Goal: Navigation & Orientation: Find specific page/section

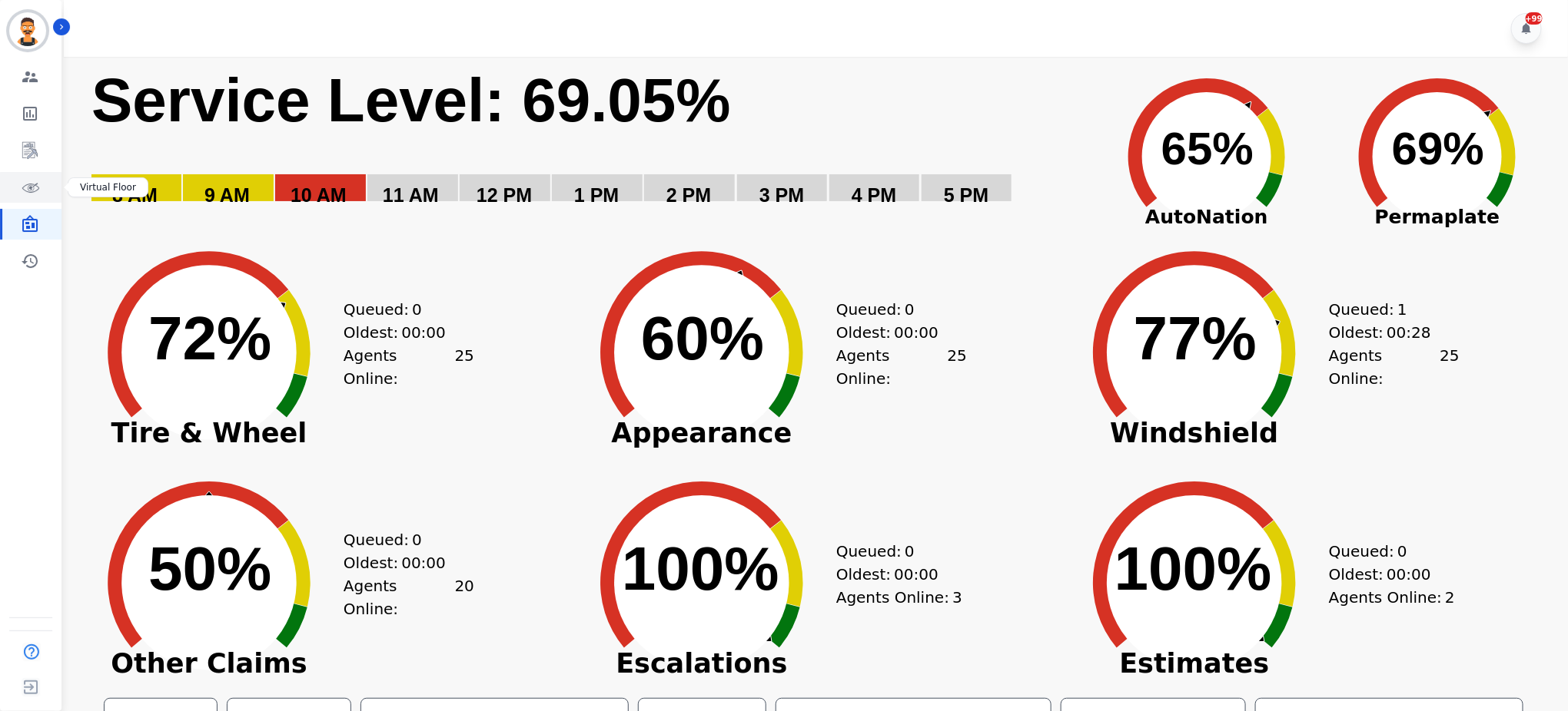
click at [28, 194] on icon "Sidebar" at bounding box center [30, 187] width 19 height 19
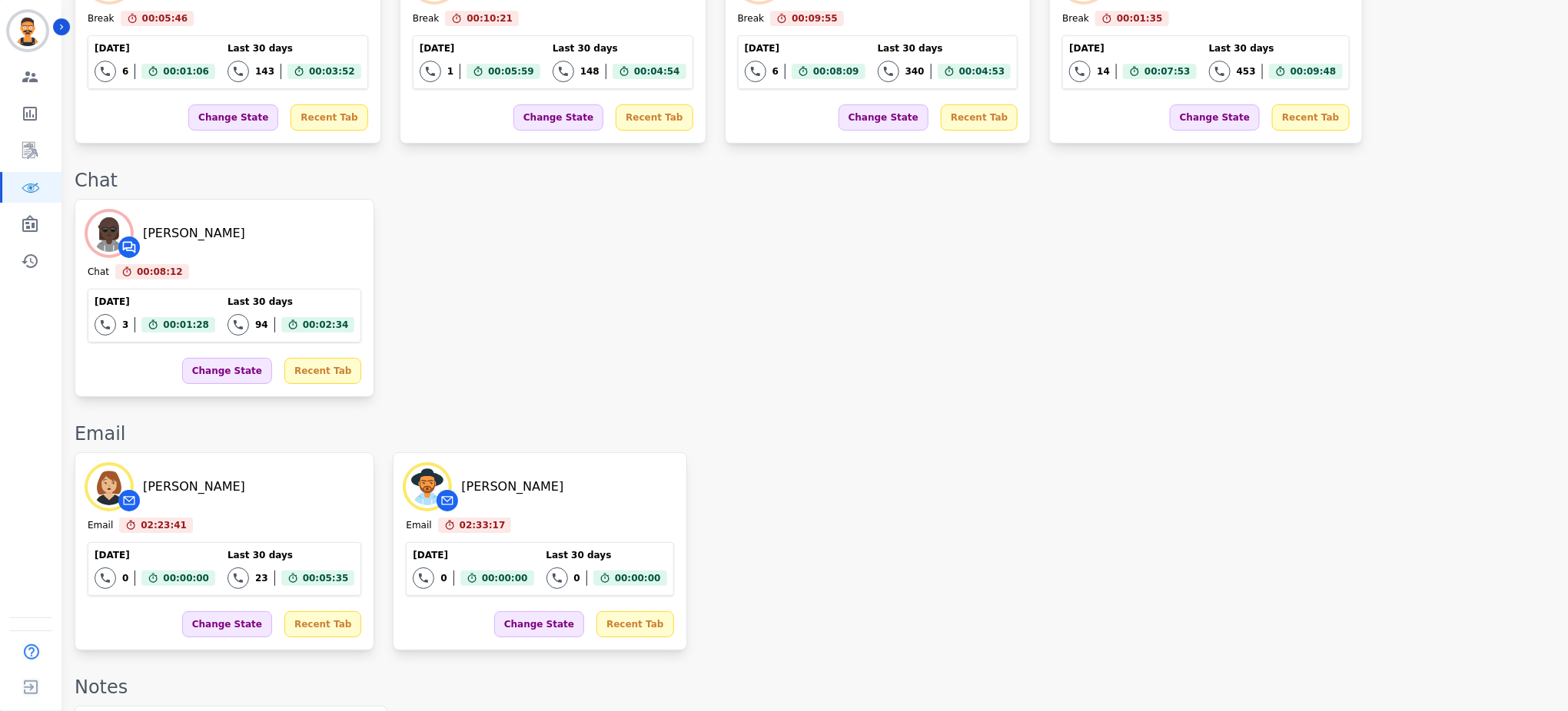
scroll to position [2755, 0]
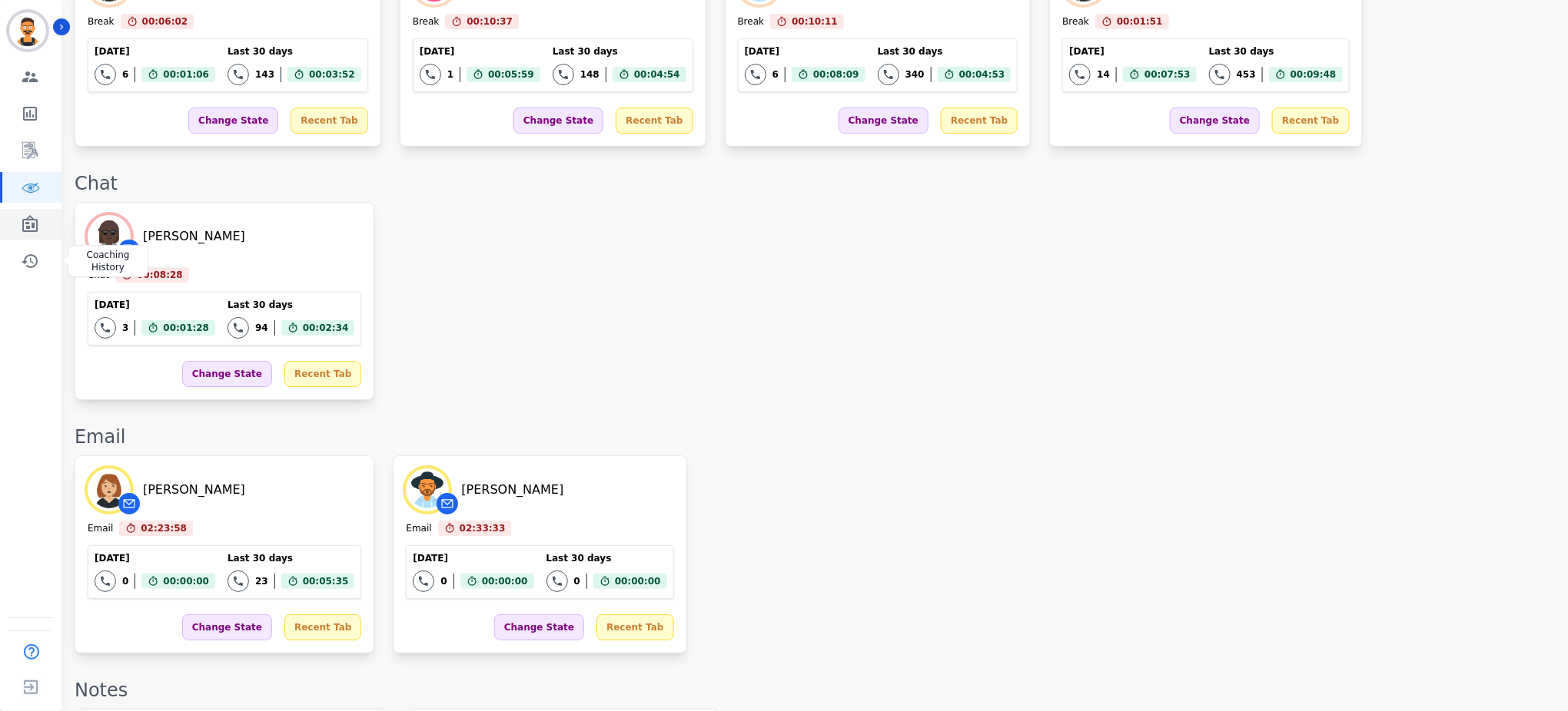
click at [34, 225] on icon "Sidebar" at bounding box center [30, 225] width 19 height 19
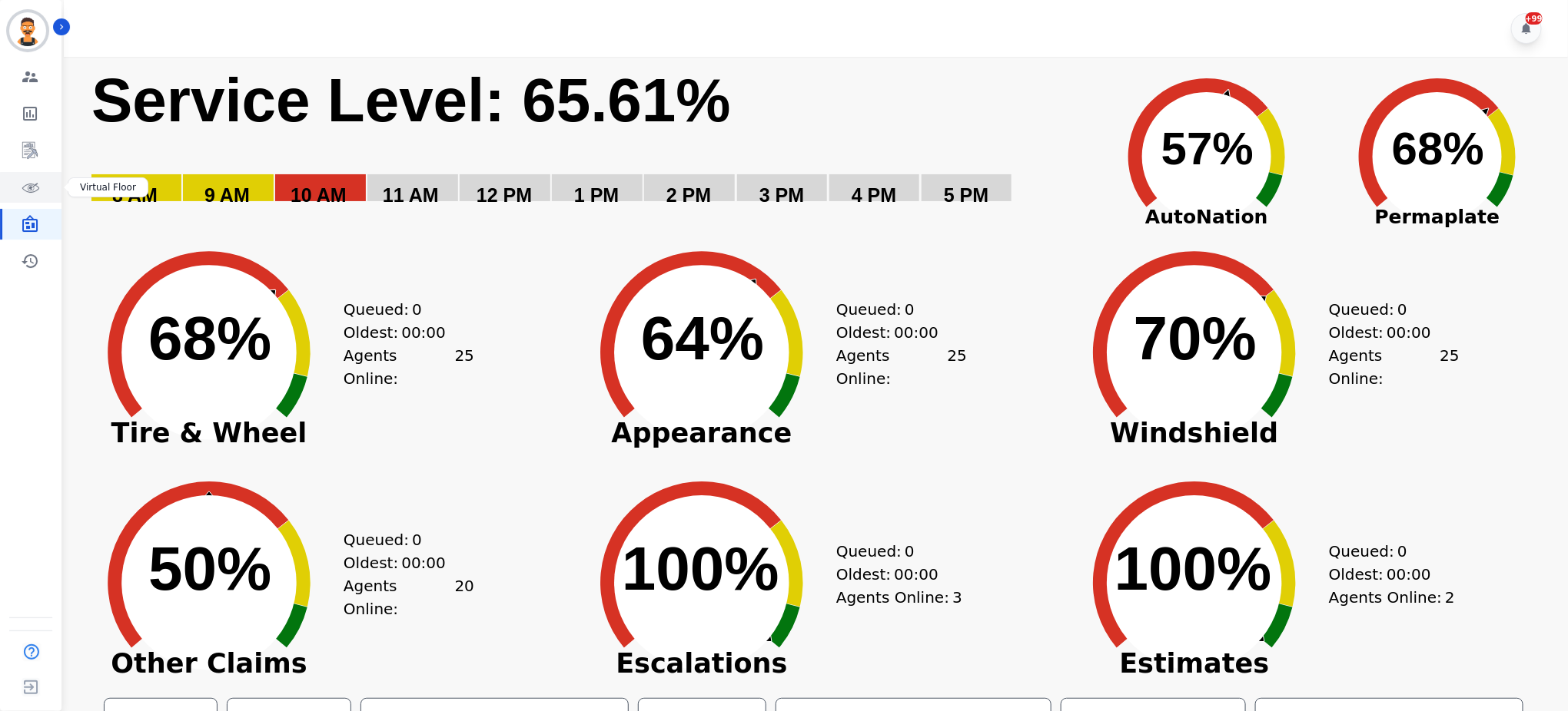
click at [22, 196] on icon "Sidebar" at bounding box center [30, 187] width 19 height 19
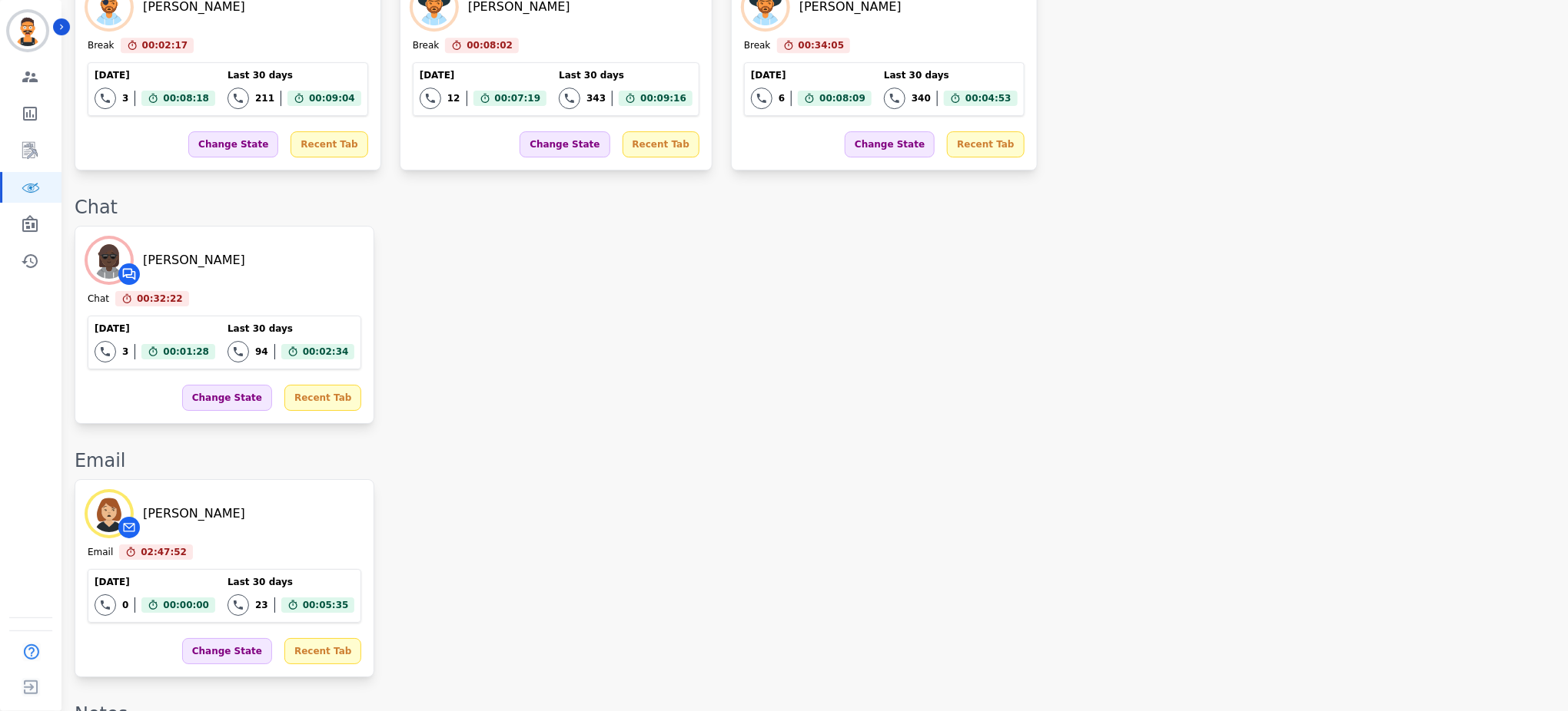
scroll to position [2478, 0]
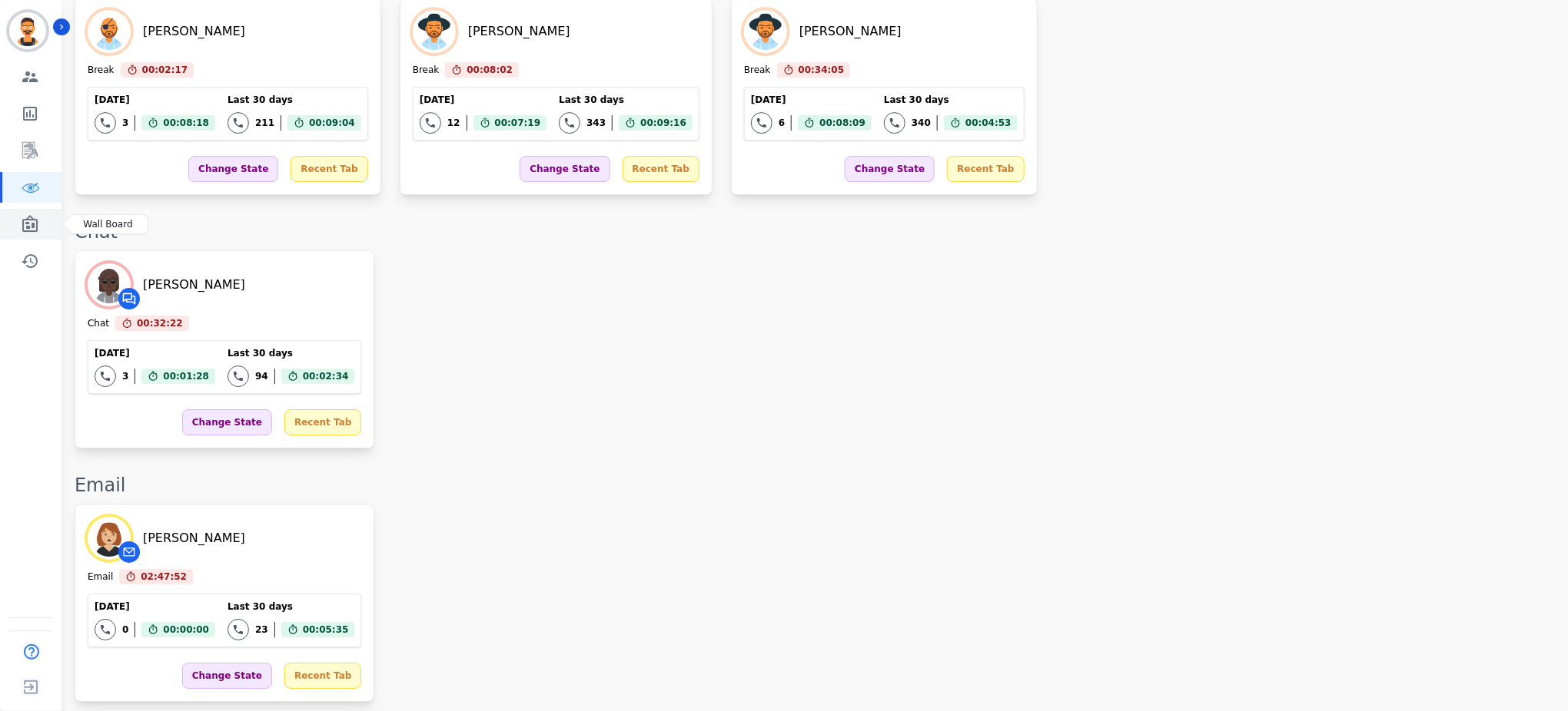
click at [25, 234] on link "Sidebar" at bounding box center [31, 224] width 59 height 31
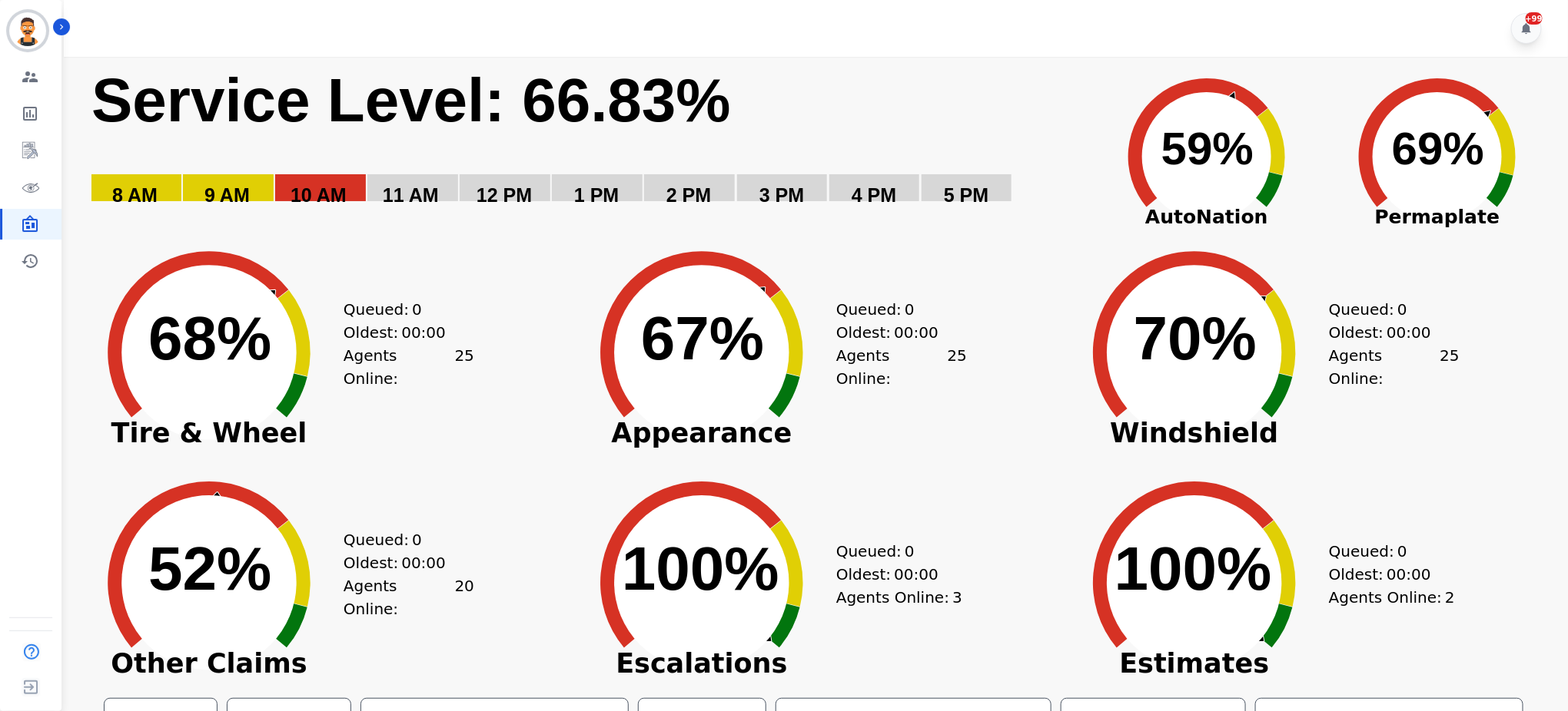
scroll to position [75, 0]
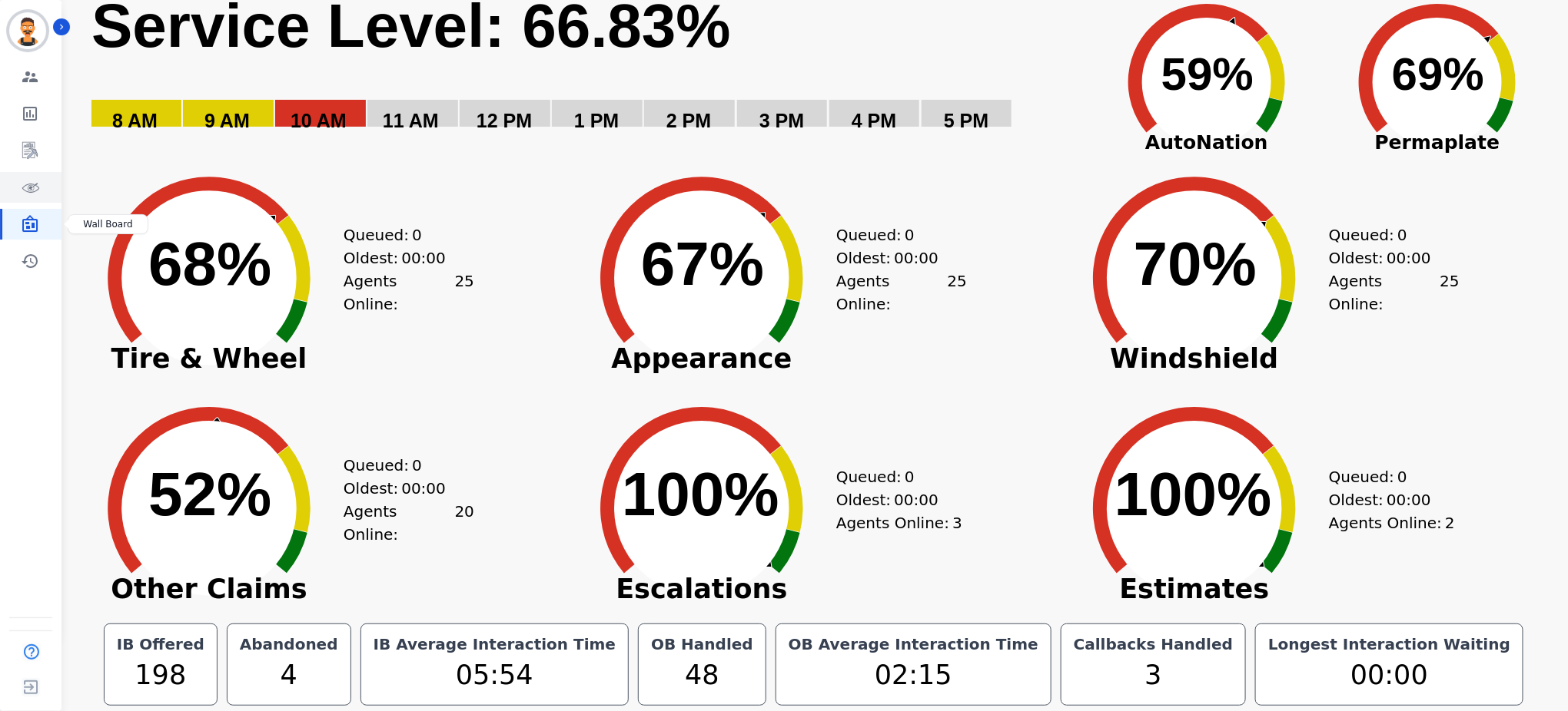
click at [36, 177] on link "Sidebar" at bounding box center [31, 187] width 59 height 31
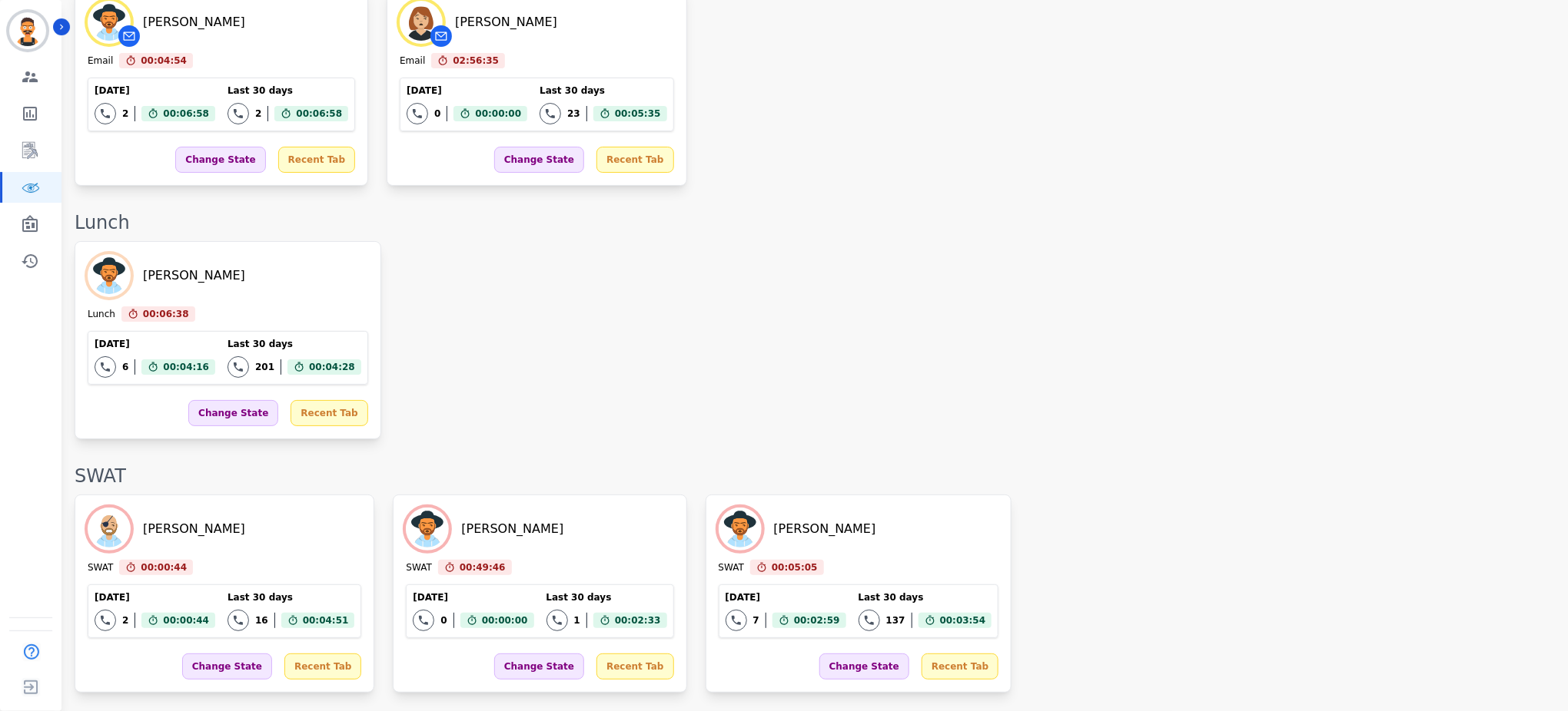
scroll to position [2633, 0]
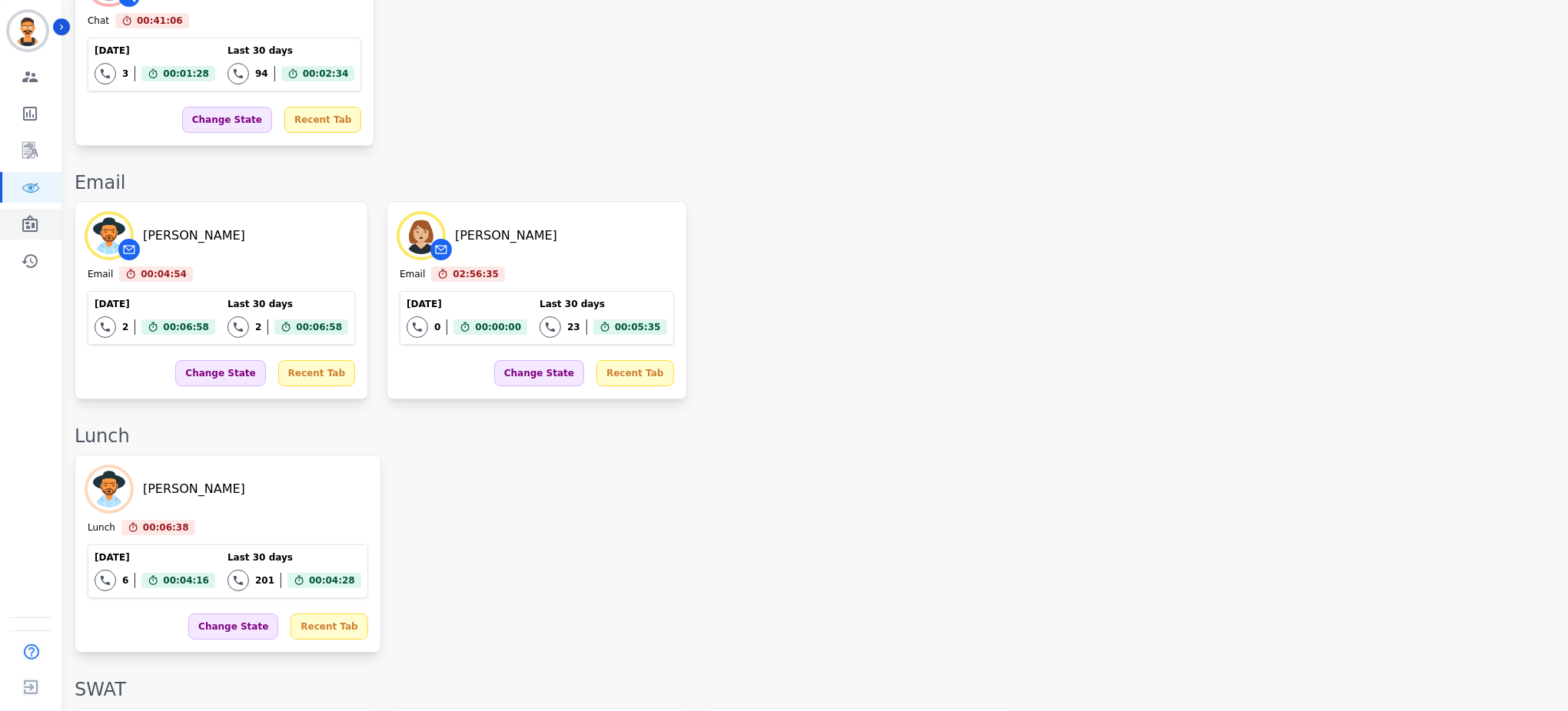
click at [37, 217] on icon "Sidebar" at bounding box center [30, 225] width 19 height 19
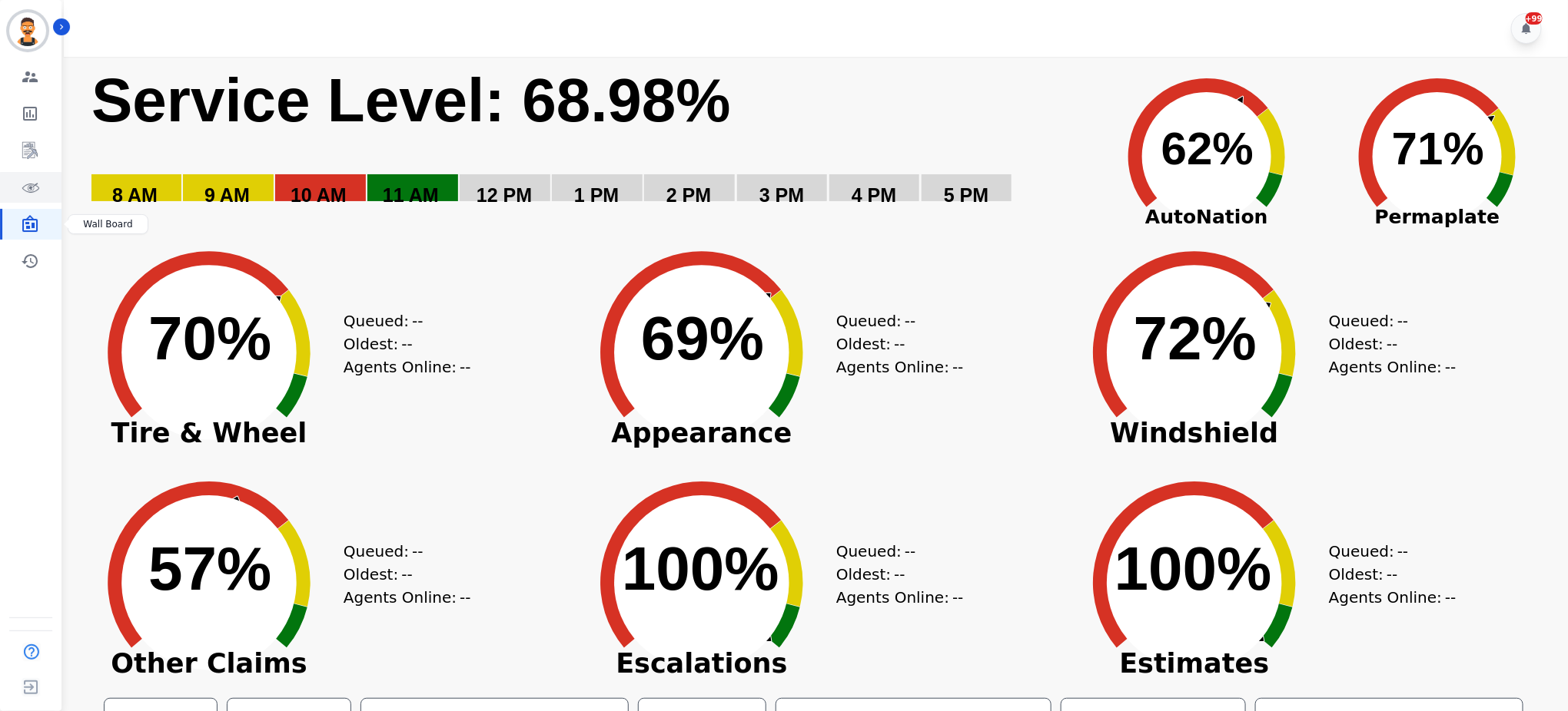
click at [38, 199] on link "Sidebar" at bounding box center [31, 187] width 59 height 31
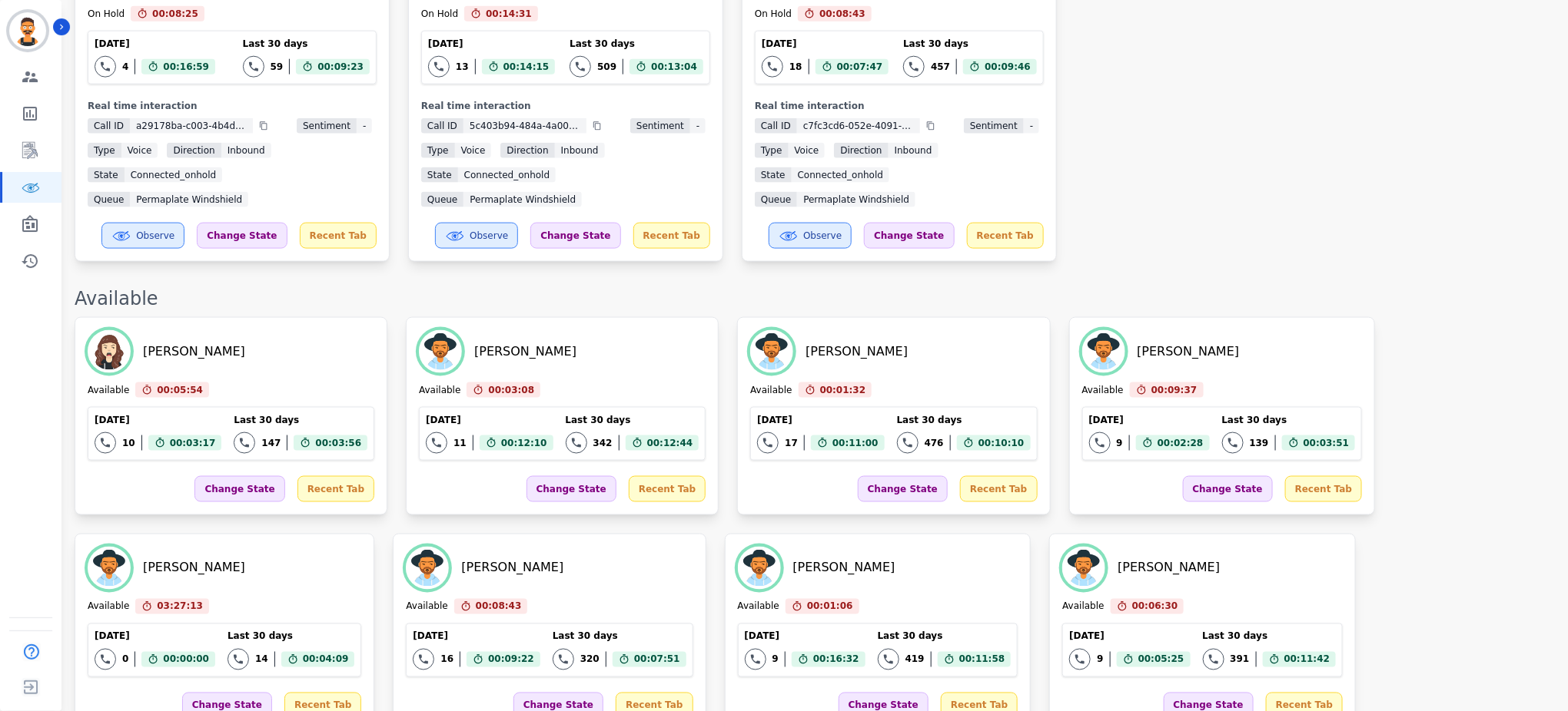
scroll to position [904, 0]
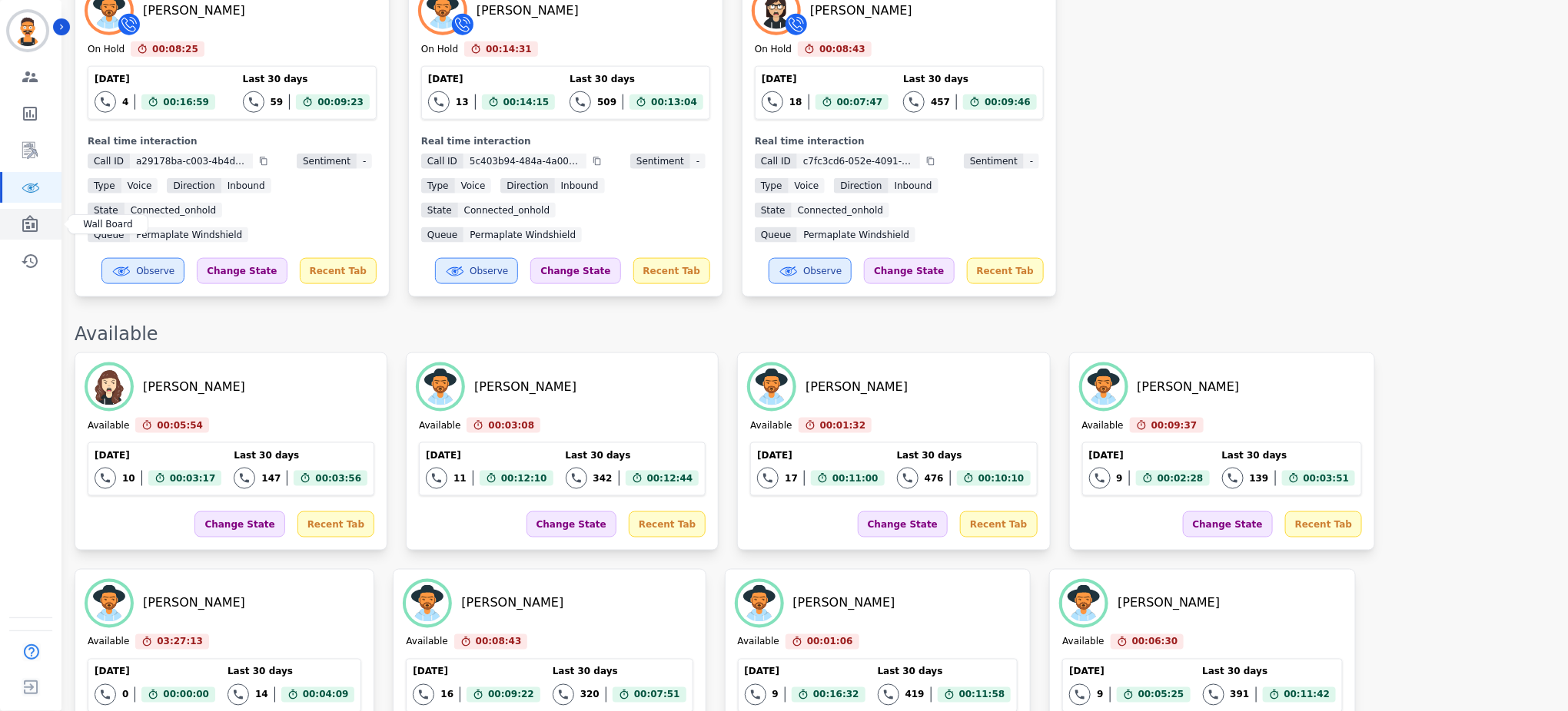
click at [22, 226] on icon "Sidebar" at bounding box center [30, 224] width 15 height 17
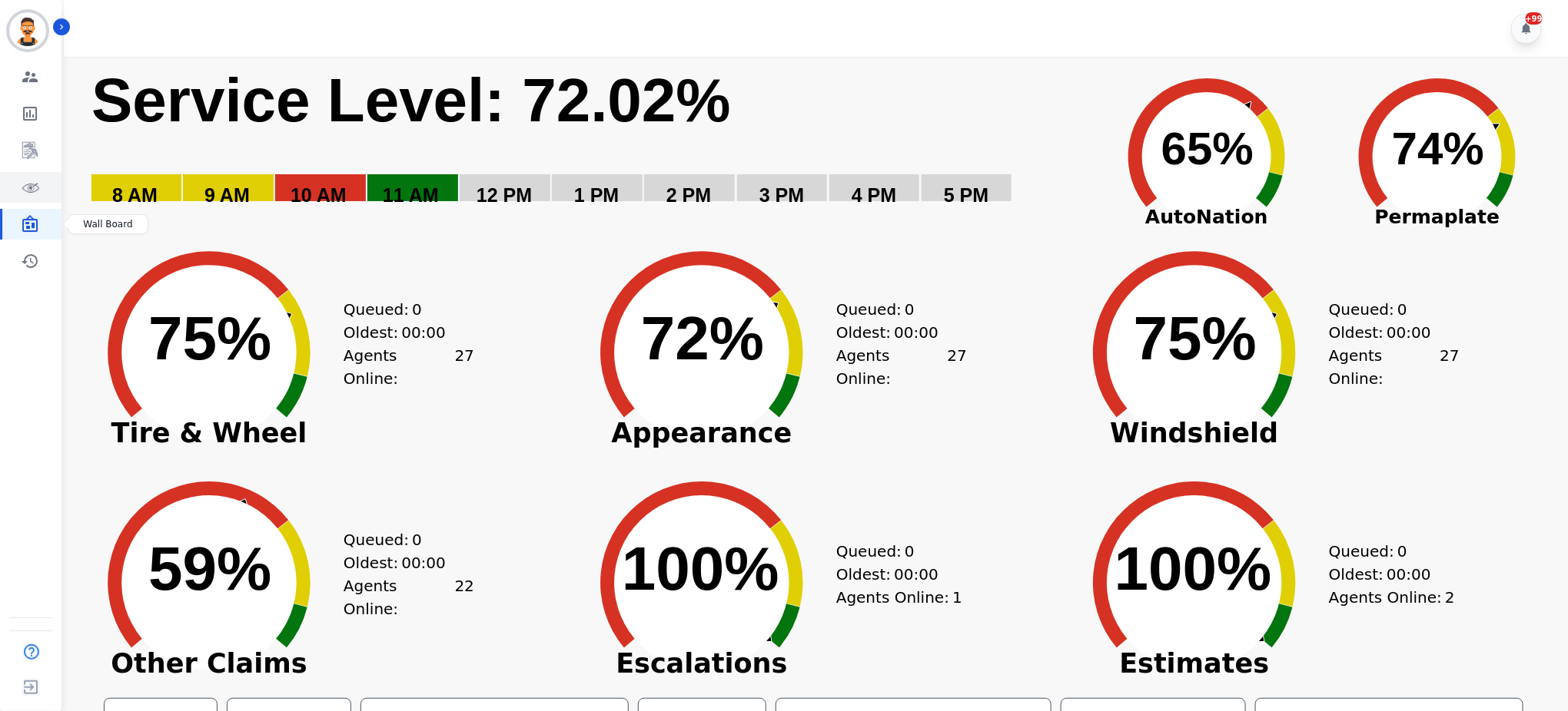
click at [31, 178] on icon "Sidebar" at bounding box center [30, 187] width 19 height 19
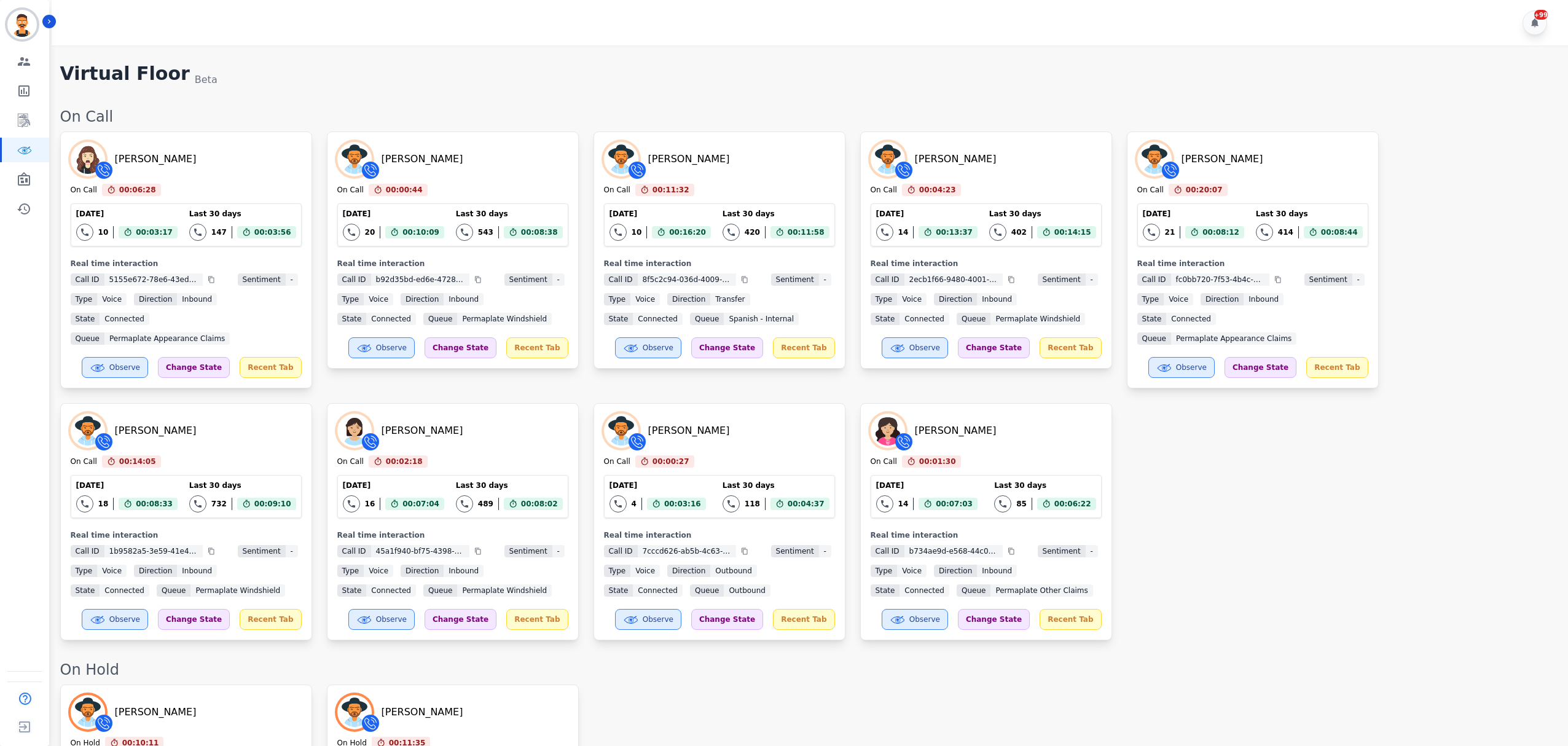
click at [1164, 399] on div "[PERSON_NAME] On Call 00:06:28 Current State: On Call [DATE] 10 Total interacti…" at bounding box center [808, 386] width 1495 height 509
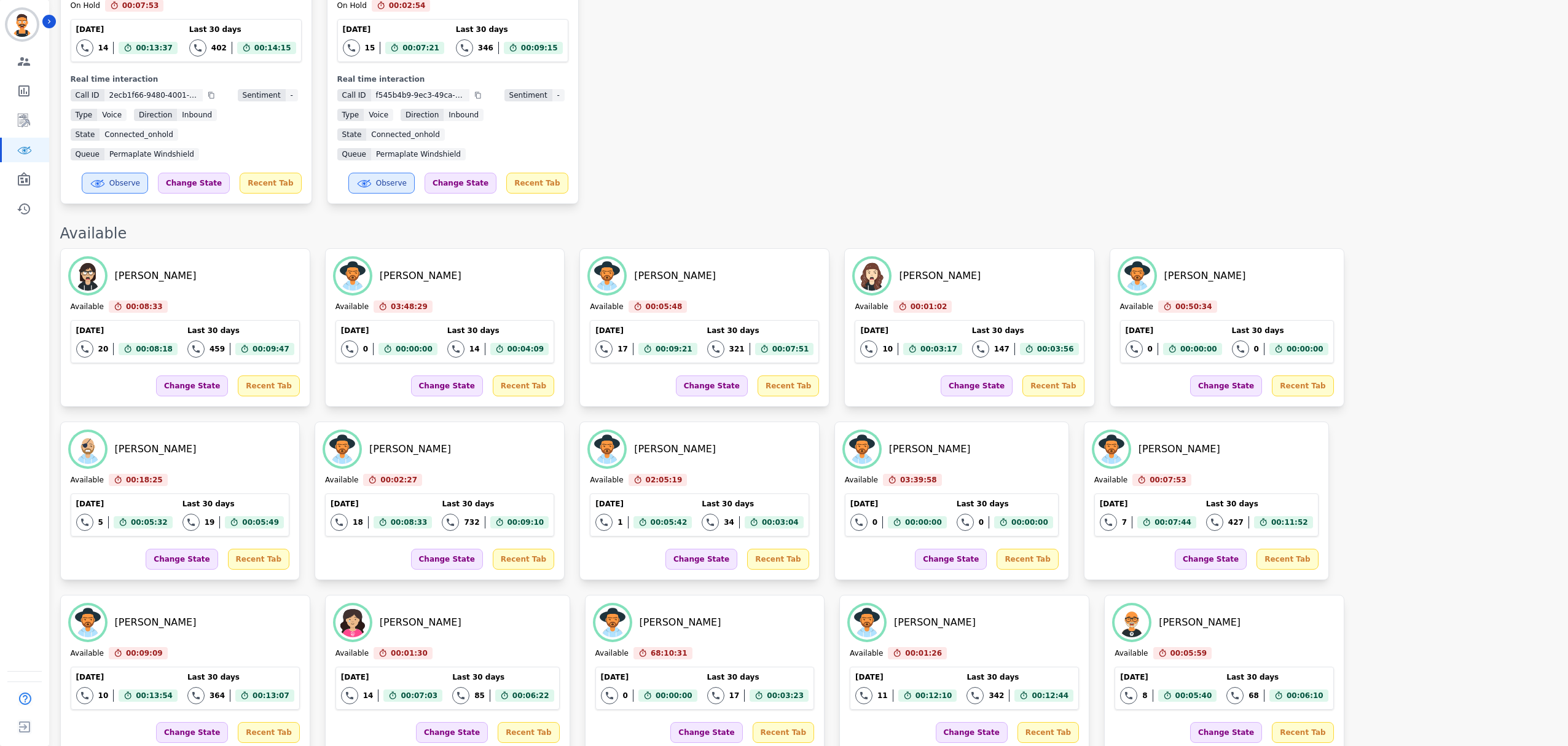
scroll to position [764, 0]
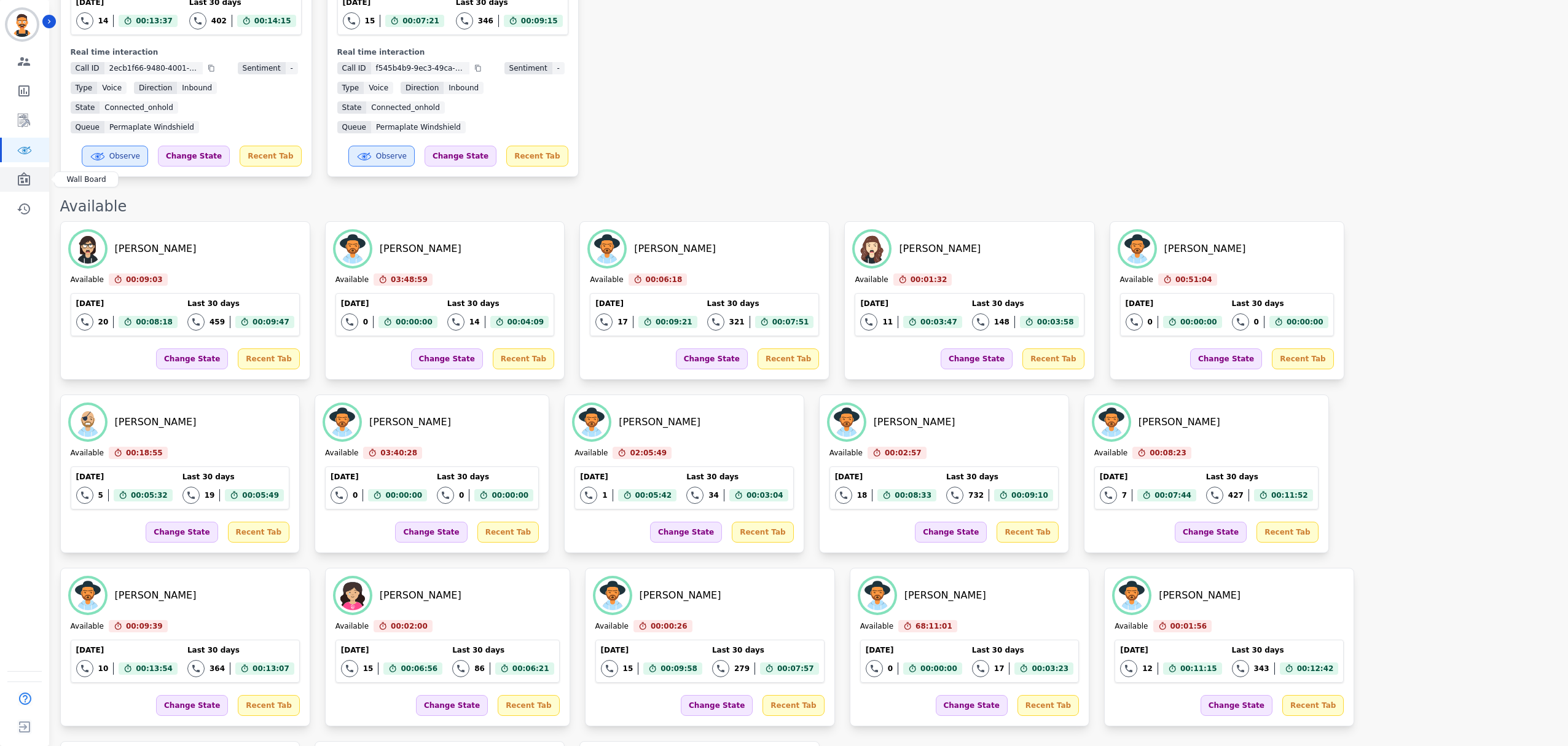
click at [10, 176] on link "Sidebar" at bounding box center [25, 179] width 47 height 25
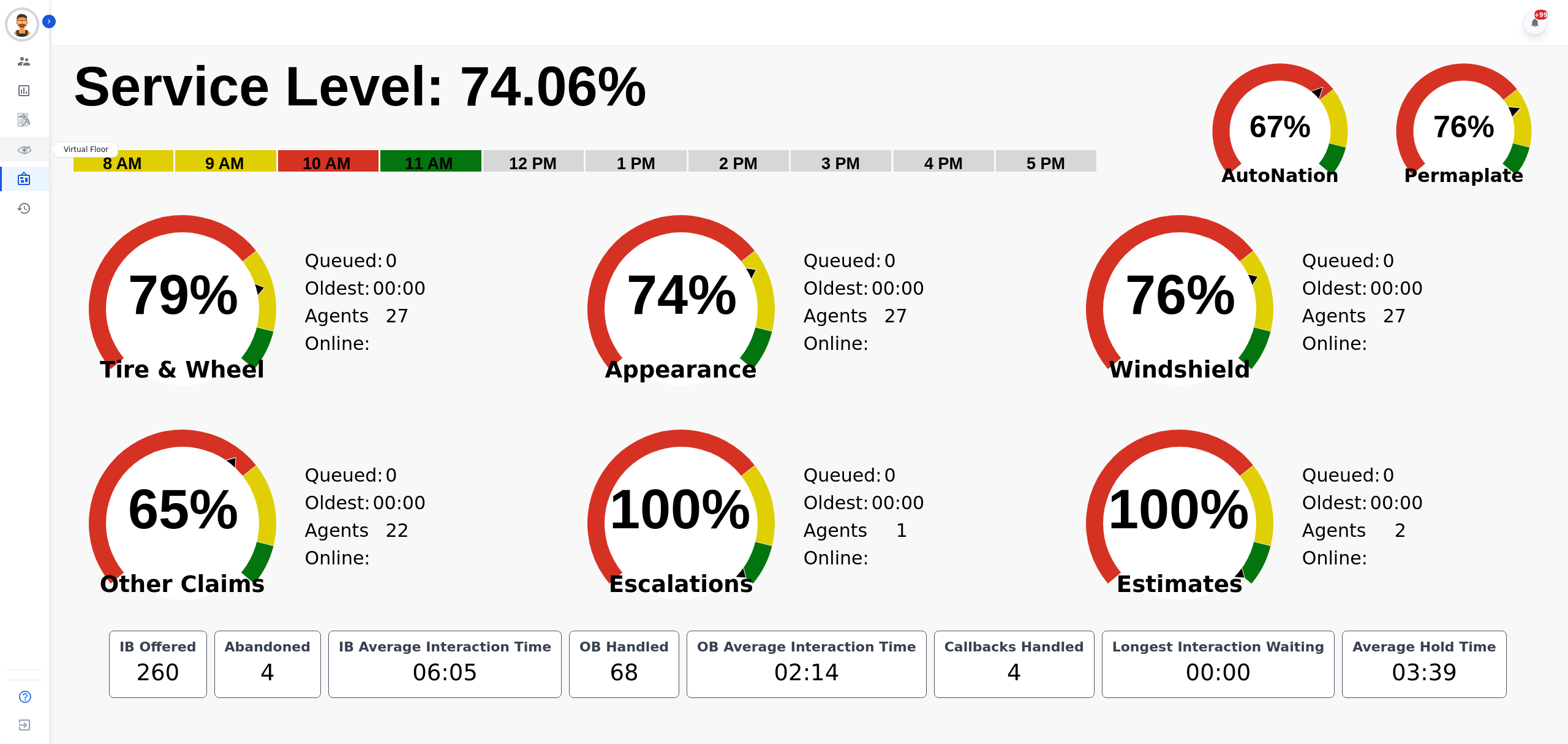
click at [29, 141] on link "Sidebar" at bounding box center [25, 149] width 47 height 25
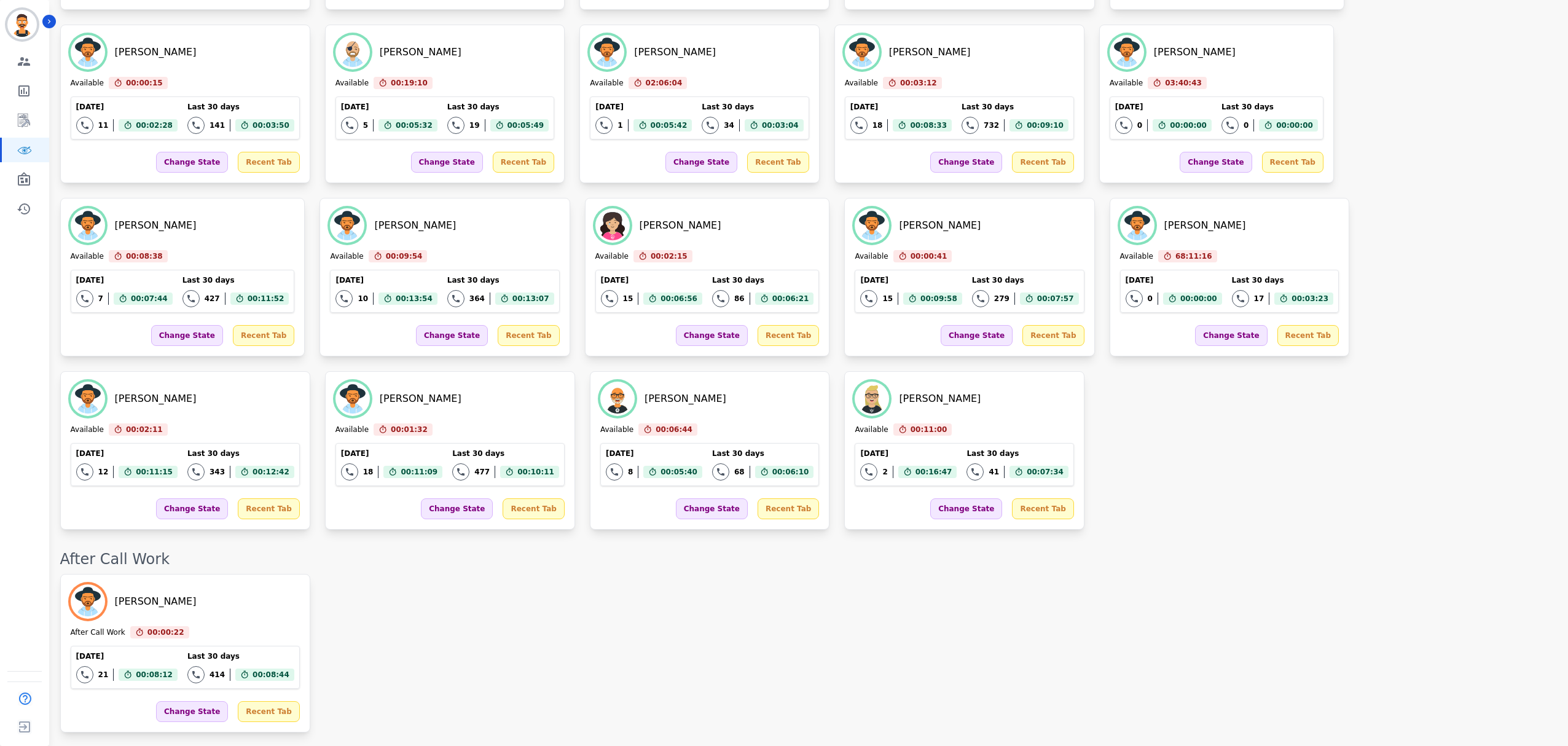
scroll to position [897, 0]
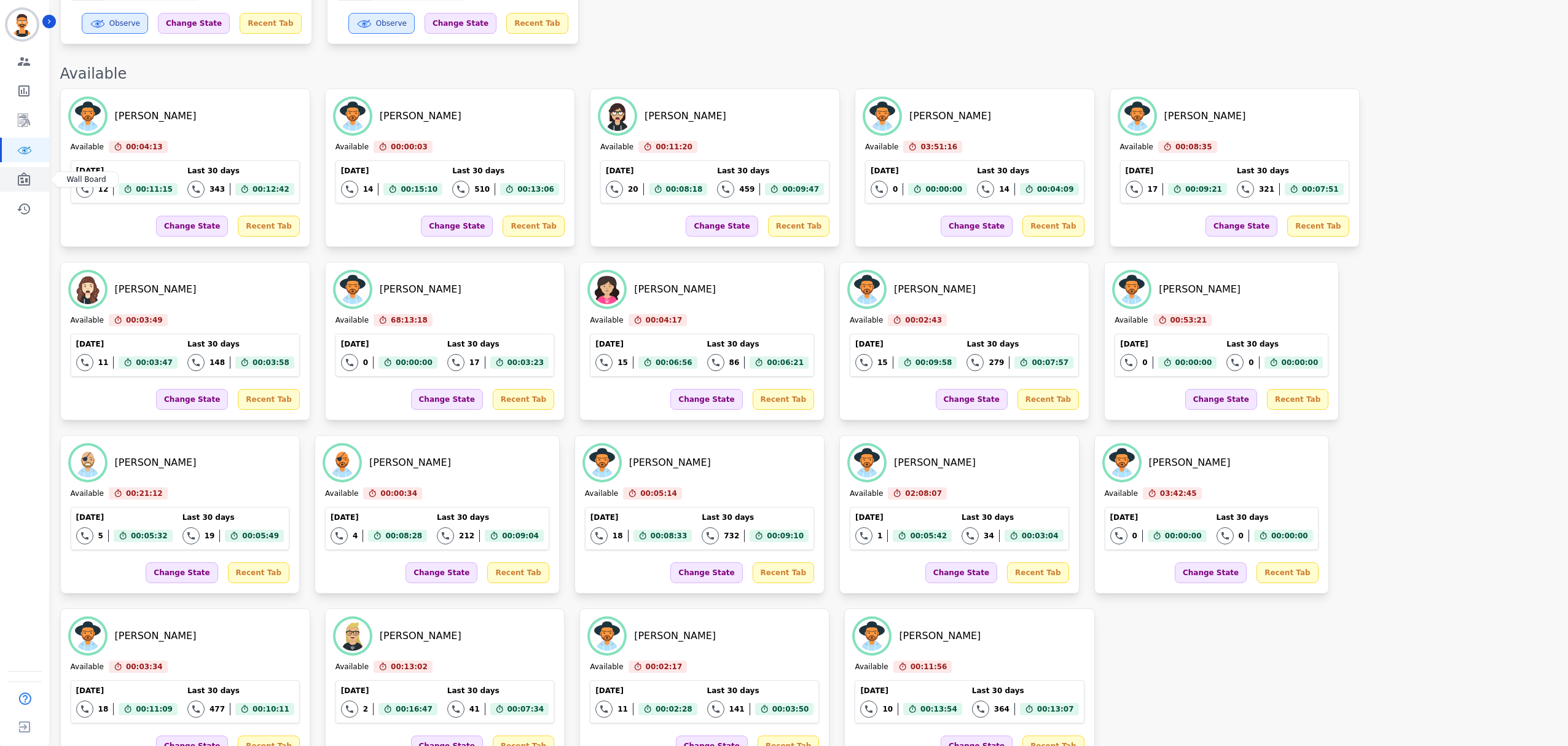
click at [37, 167] on link "Sidebar" at bounding box center [25, 179] width 47 height 25
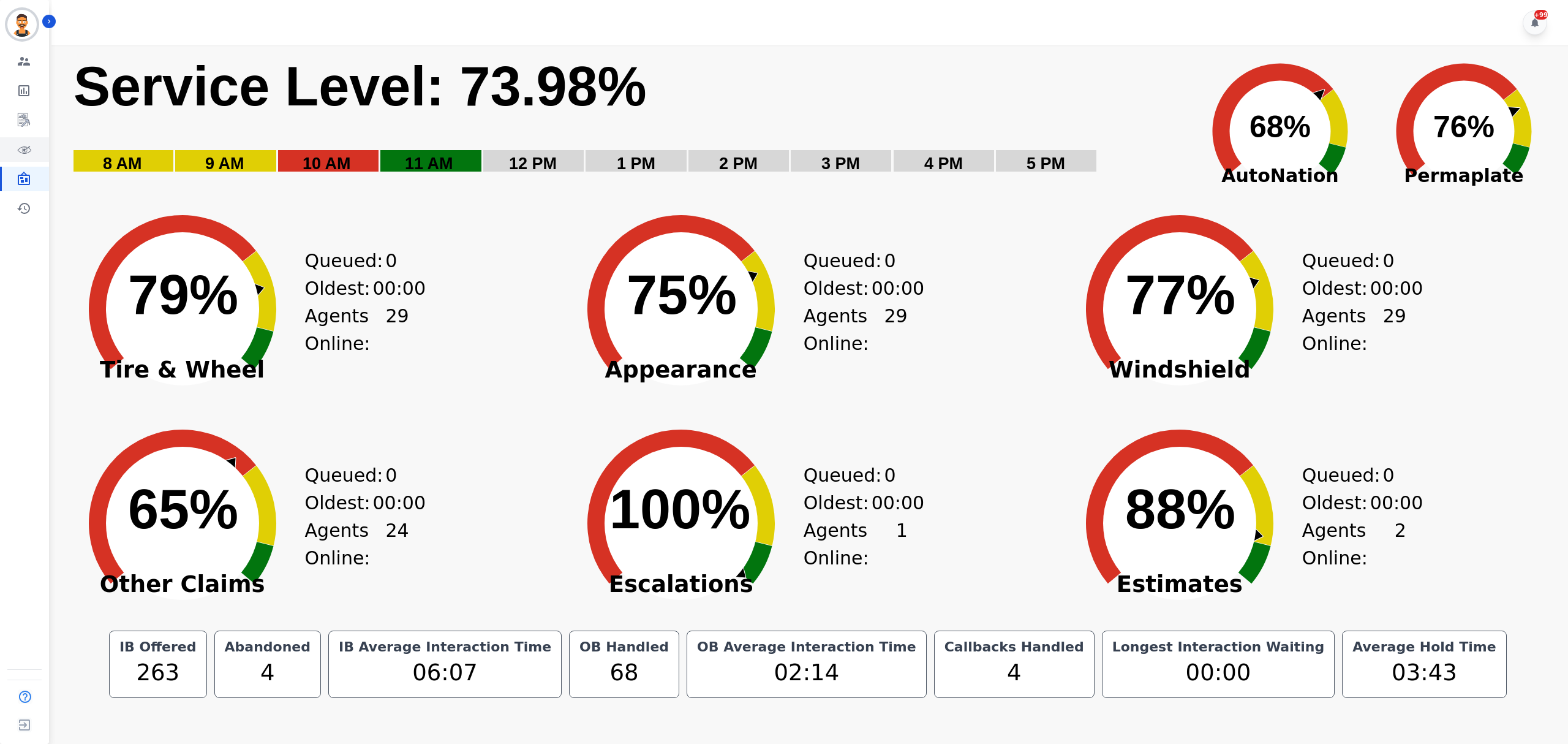
click at [32, 153] on link "Sidebar" at bounding box center [25, 149] width 47 height 25
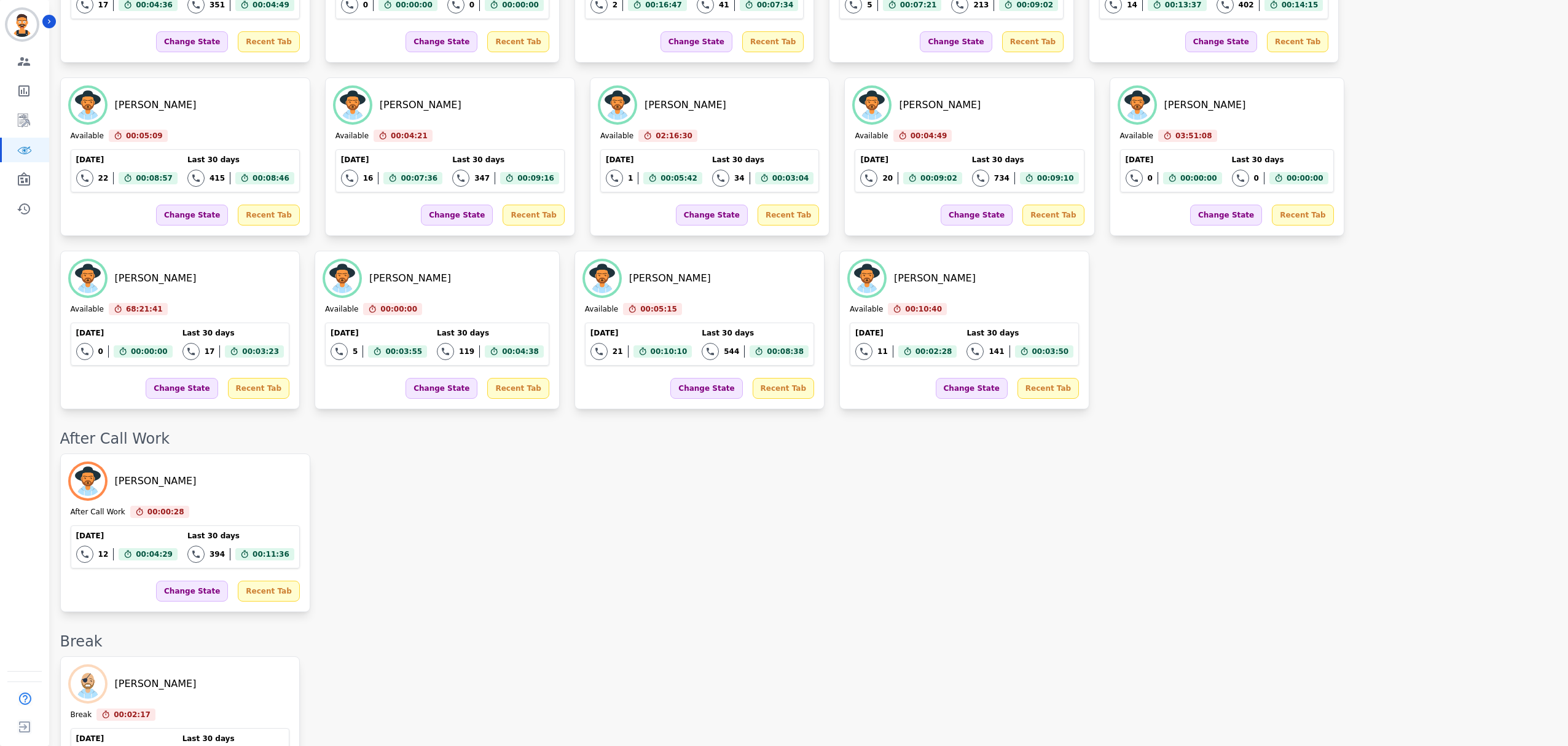
scroll to position [1229, 0]
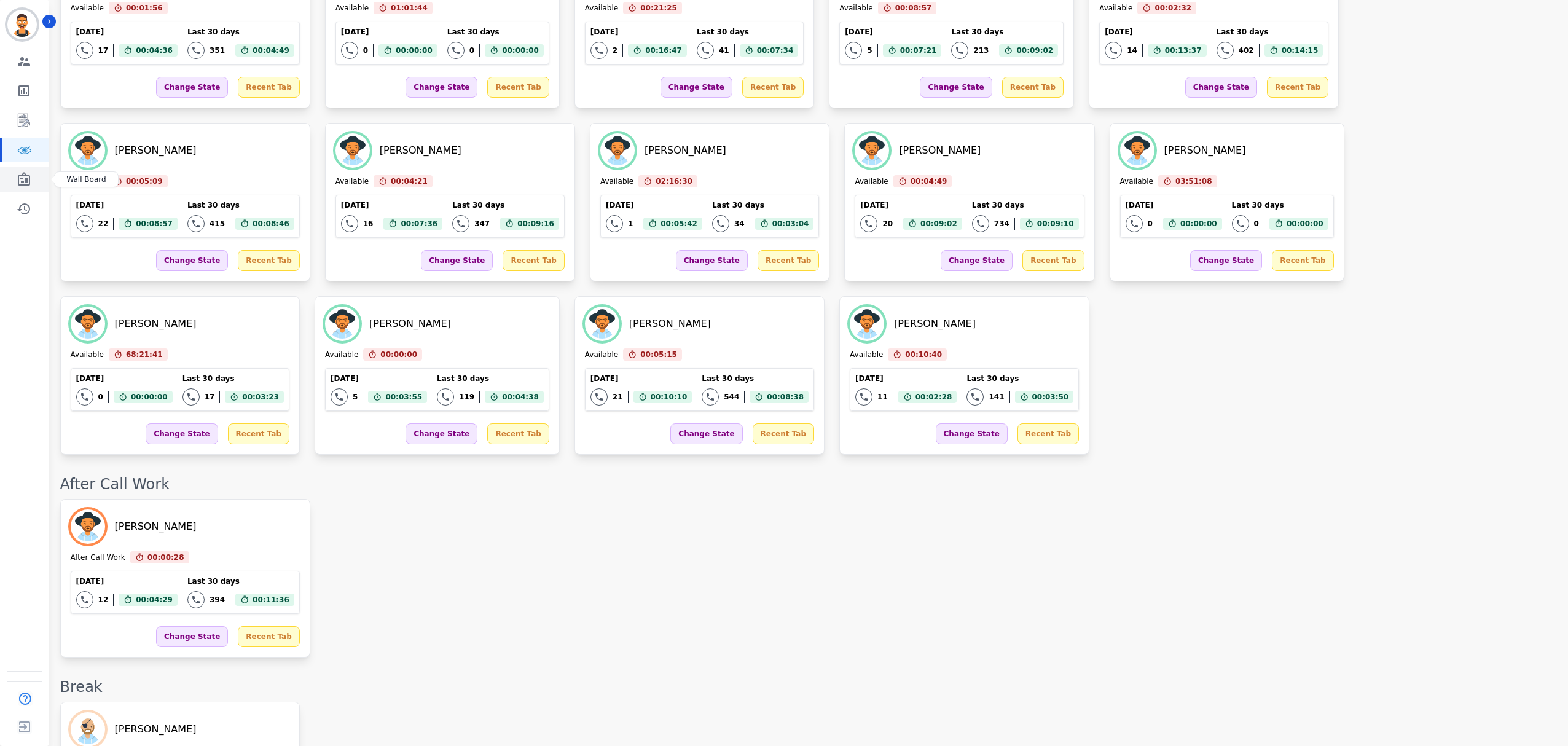
click at [34, 177] on link "Sidebar" at bounding box center [25, 179] width 47 height 25
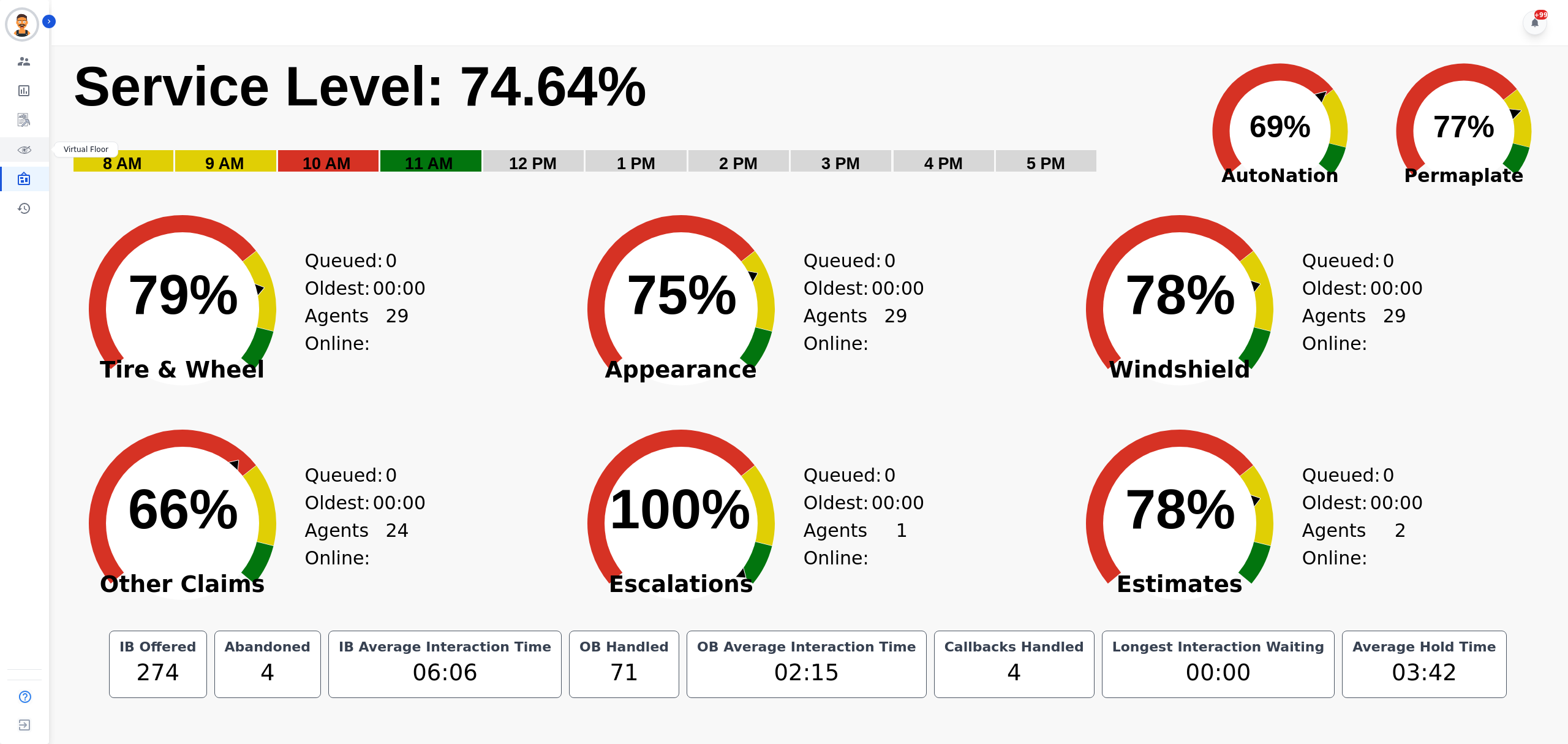
click at [28, 155] on icon "Sidebar" at bounding box center [24, 149] width 15 height 15
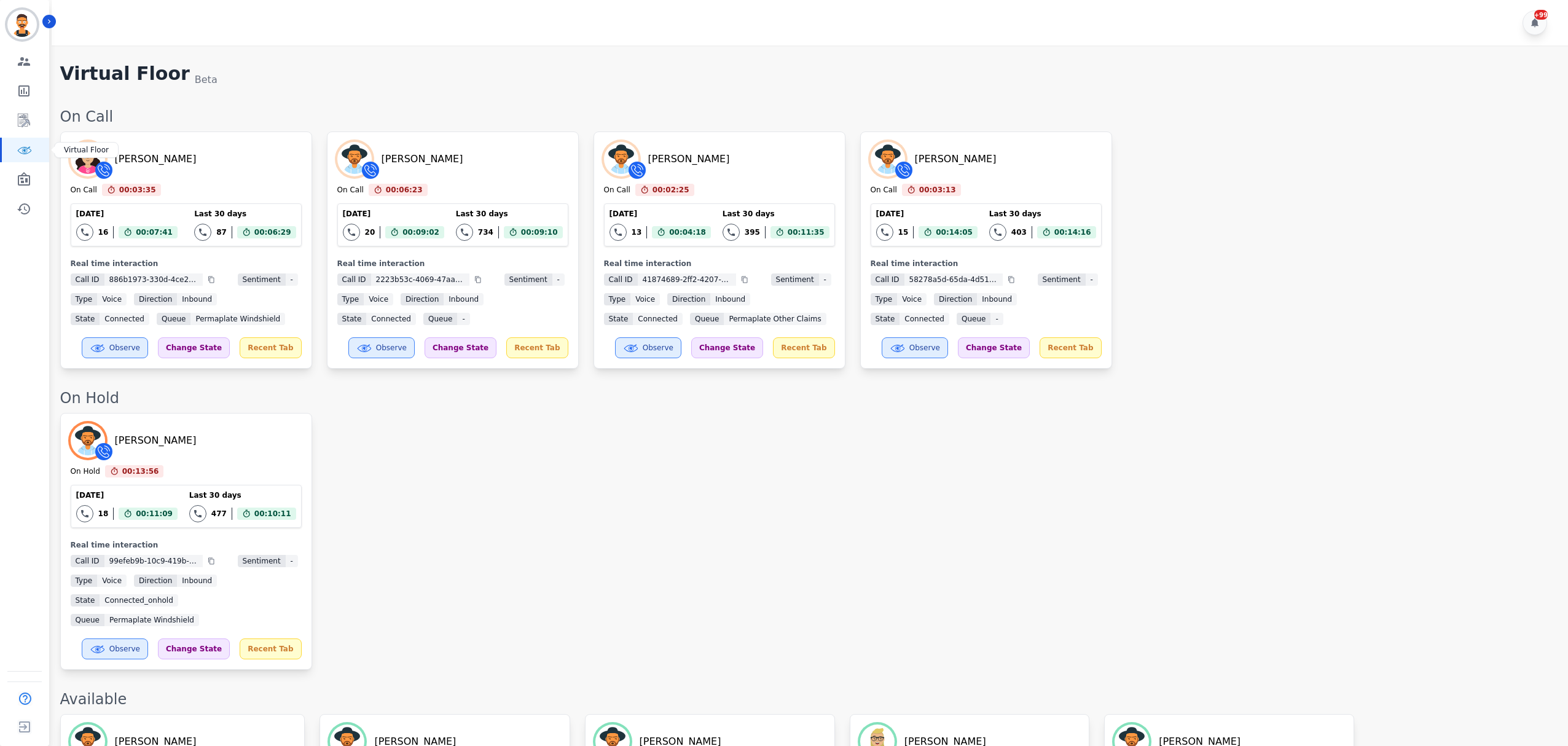
click at [25, 163] on div "Engagement Team Metrics Interaction Mining Virtual Floor Wall Board Coaching Hi…" at bounding box center [25, 135] width 49 height 172
click at [25, 166] on div "Engagement Team Metrics Interaction Mining Virtual Floor Wall Board Coaching Hi…" at bounding box center [25, 135] width 49 height 172
click at [29, 183] on icon "Sidebar" at bounding box center [24, 179] width 12 height 13
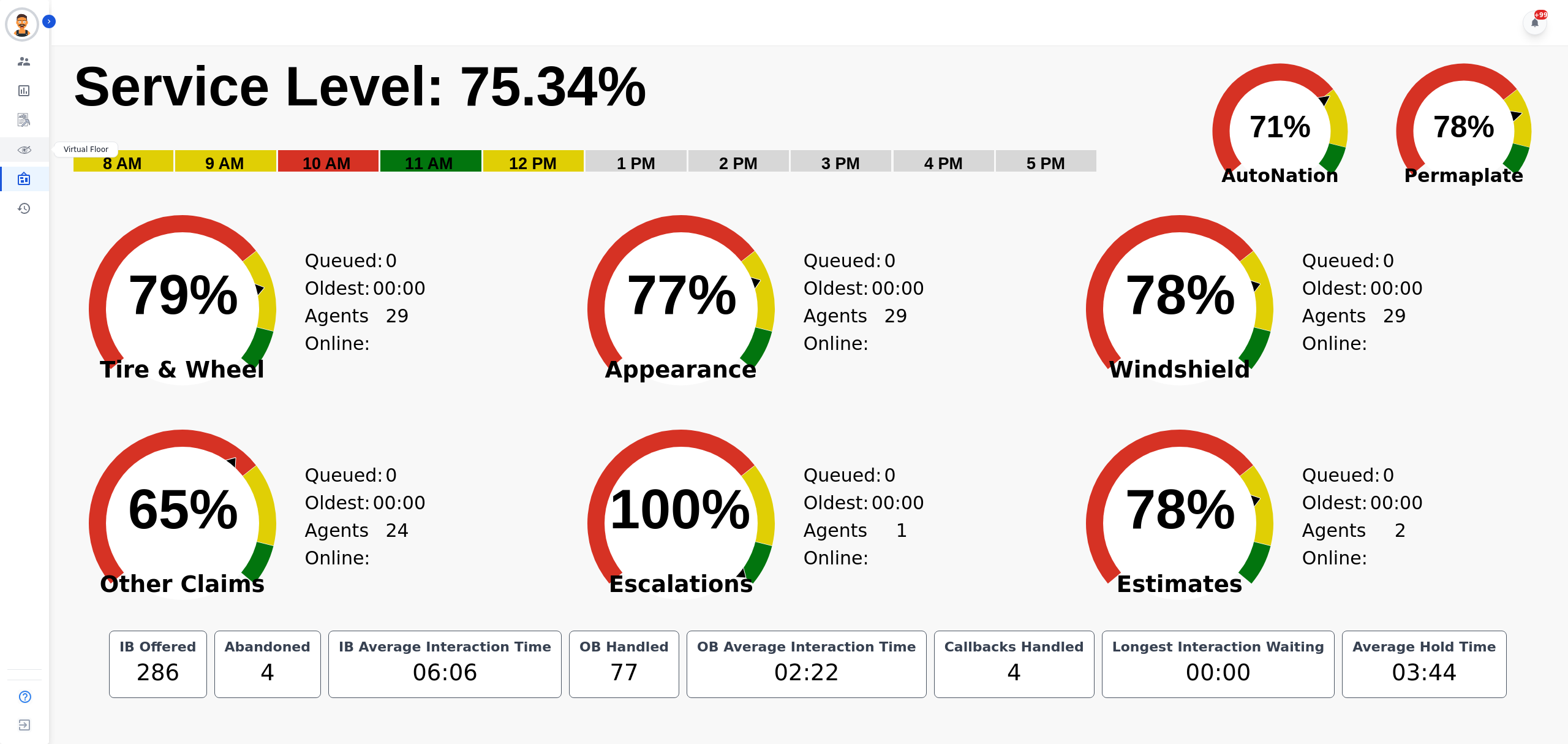
click at [28, 146] on icon "Sidebar" at bounding box center [24, 149] width 15 height 15
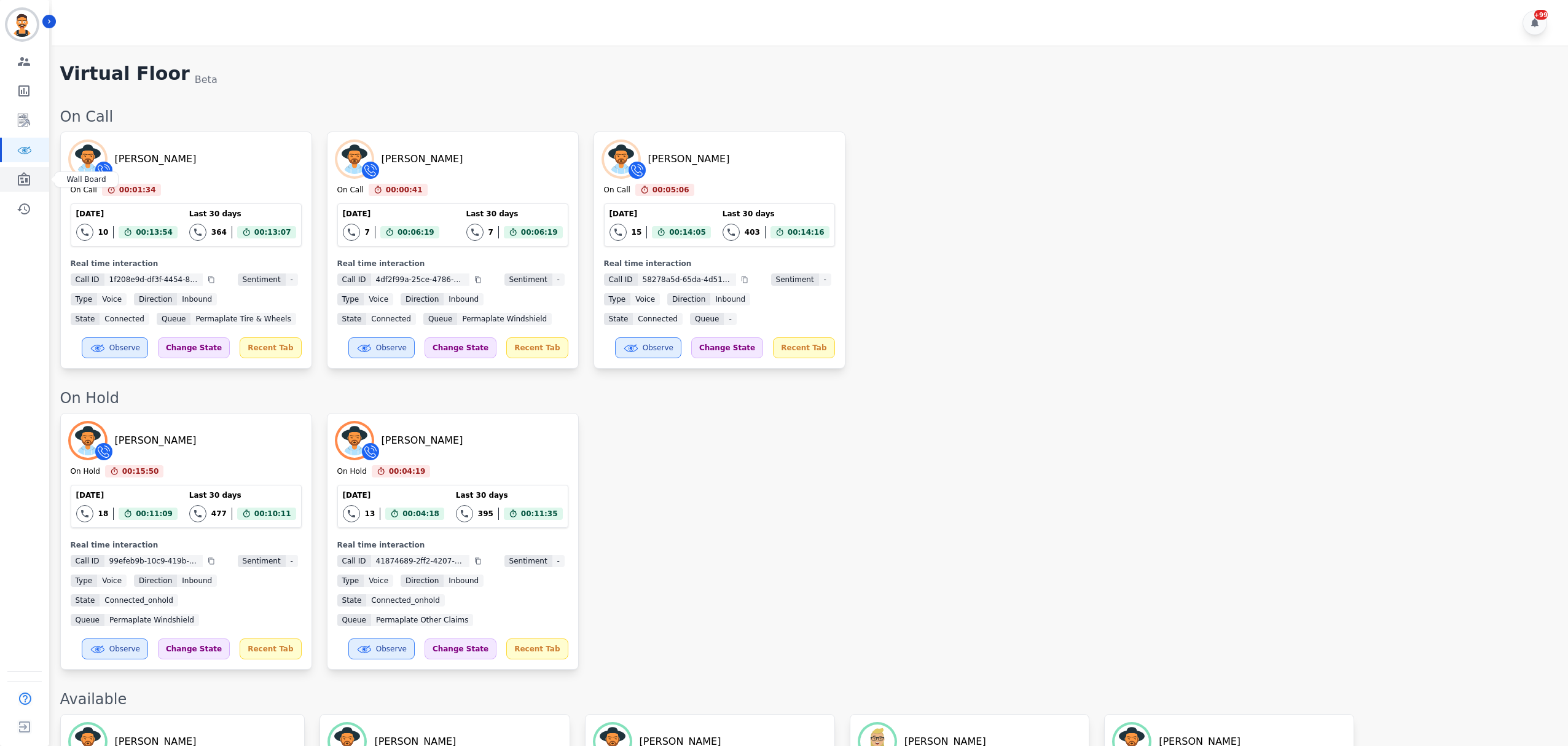
click at [28, 177] on icon "Sidebar" at bounding box center [24, 180] width 15 height 15
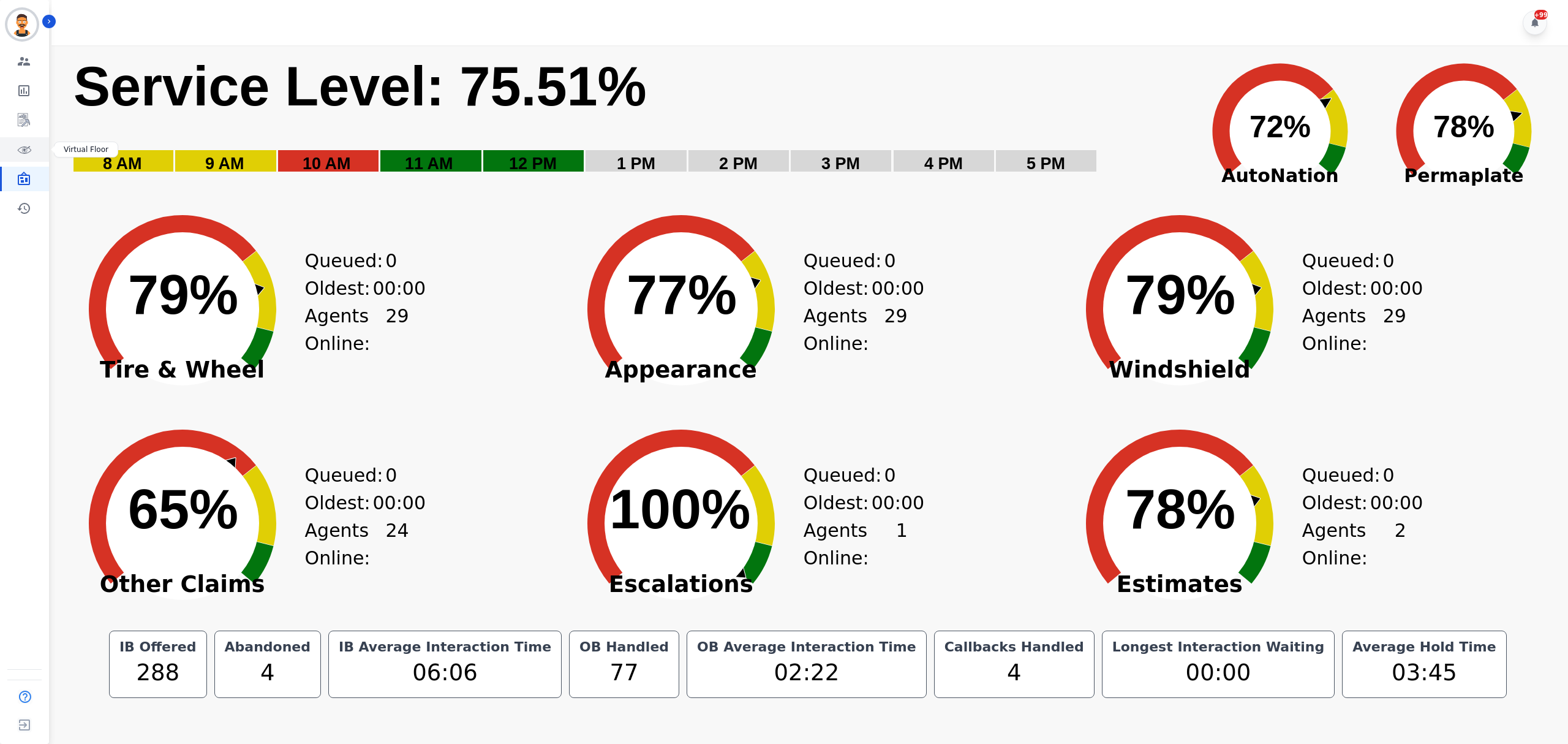
click at [12, 143] on link "Sidebar" at bounding box center [25, 149] width 47 height 25
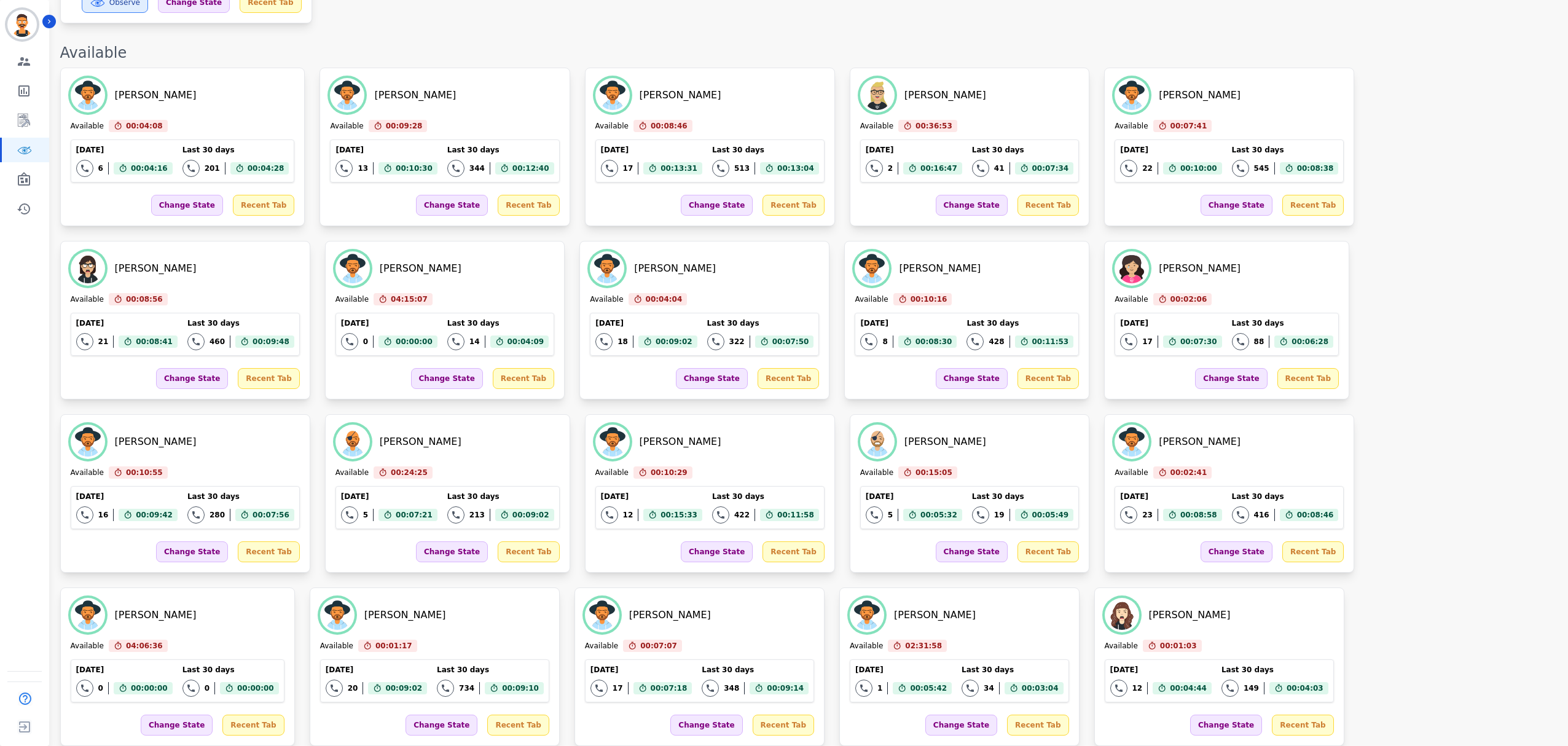
scroll to position [645, 0]
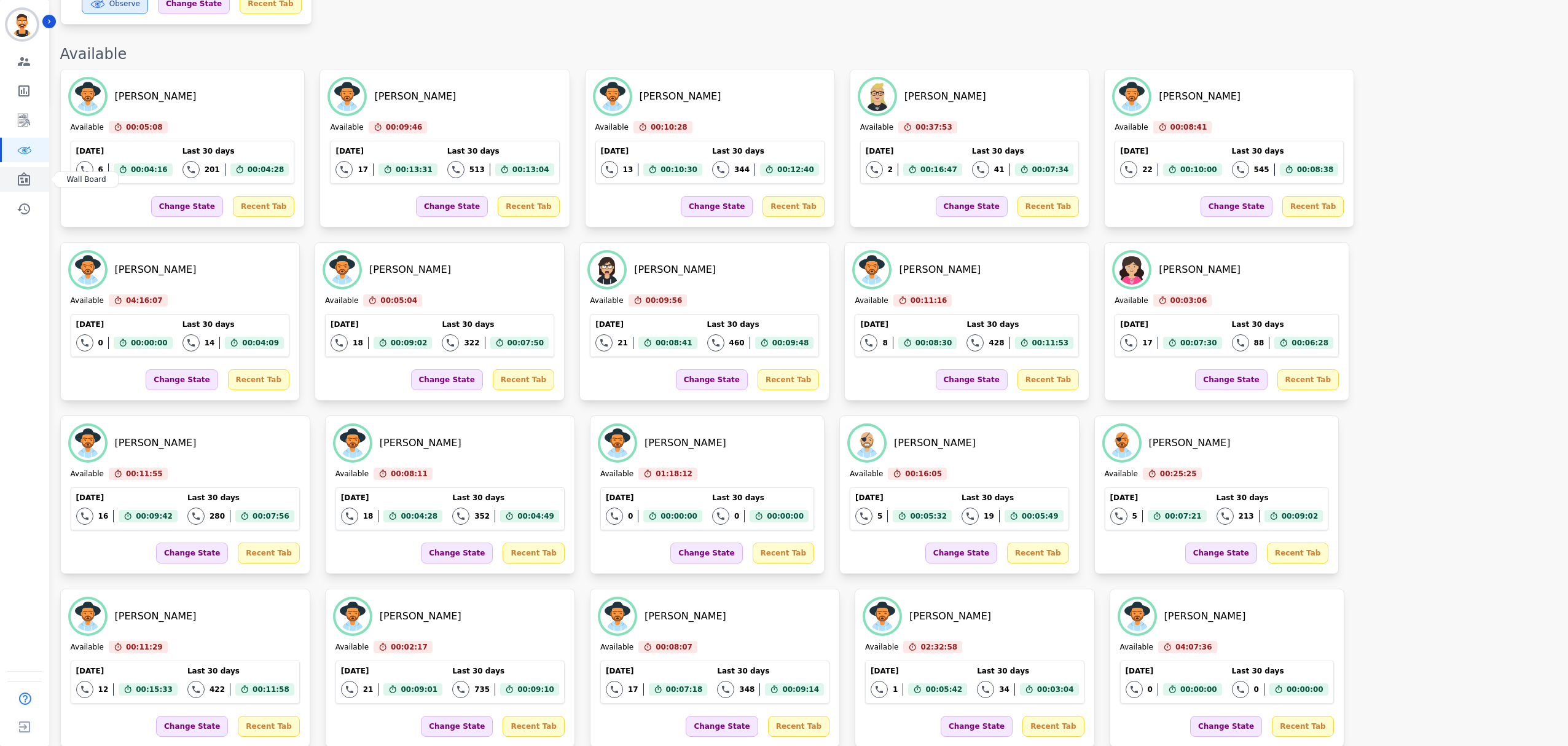
click at [35, 173] on link "Sidebar" at bounding box center [25, 179] width 47 height 25
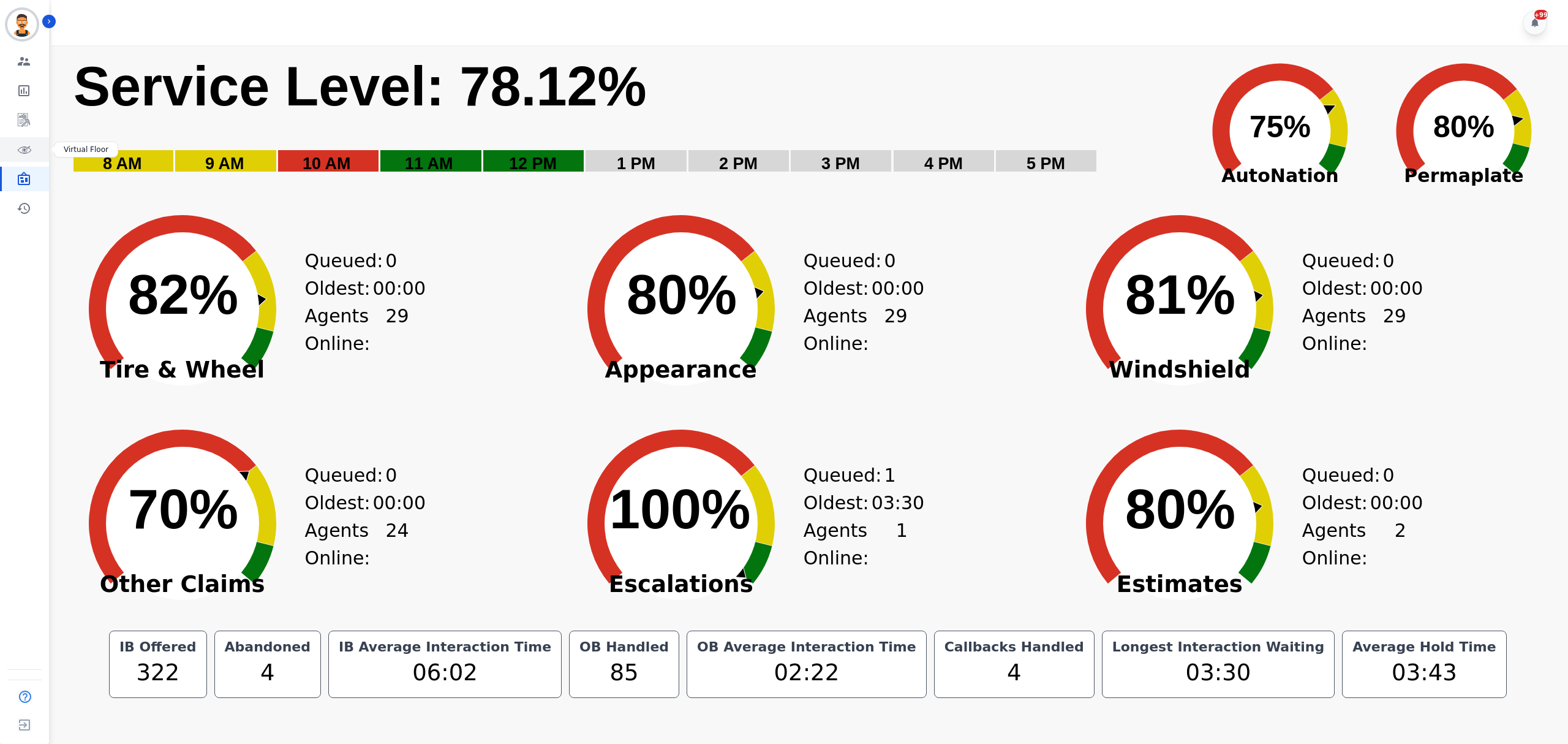
click at [25, 152] on icon "Sidebar" at bounding box center [24, 149] width 15 height 15
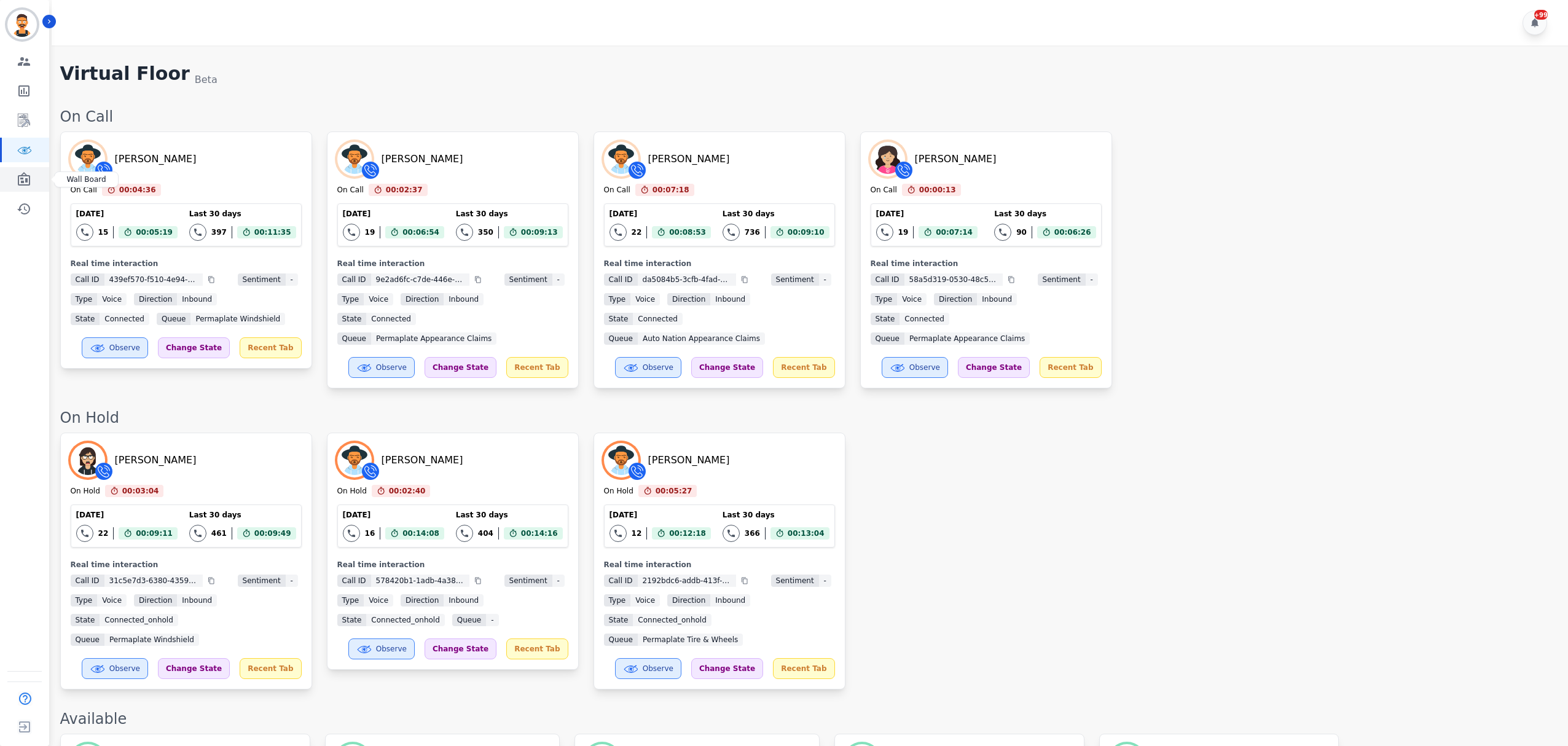
click at [29, 185] on icon "Sidebar" at bounding box center [24, 179] width 12 height 13
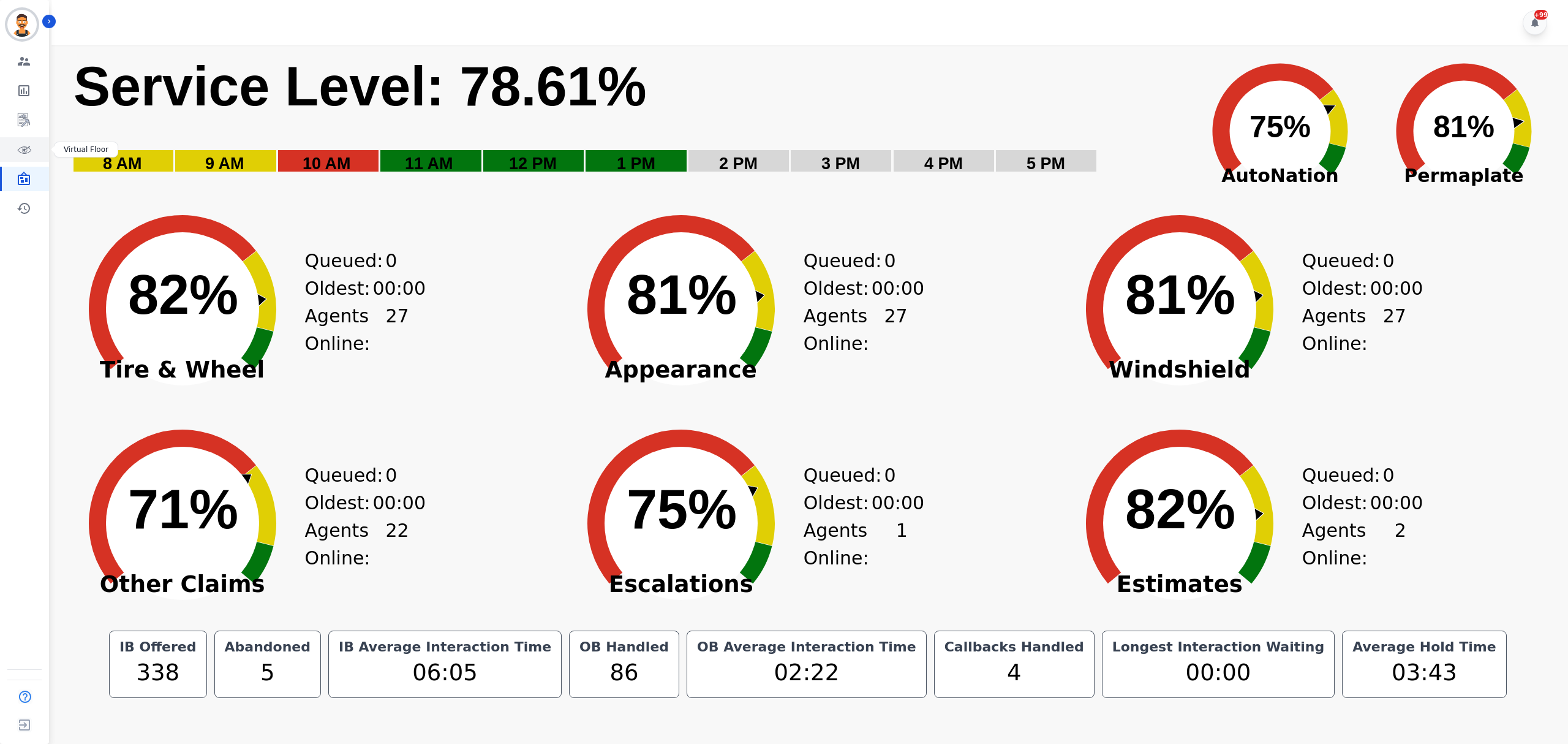
drag, startPoint x: 31, startPoint y: 160, endPoint x: 42, endPoint y: 177, distance: 20.2
click at [31, 160] on link "Sidebar" at bounding box center [25, 149] width 47 height 25
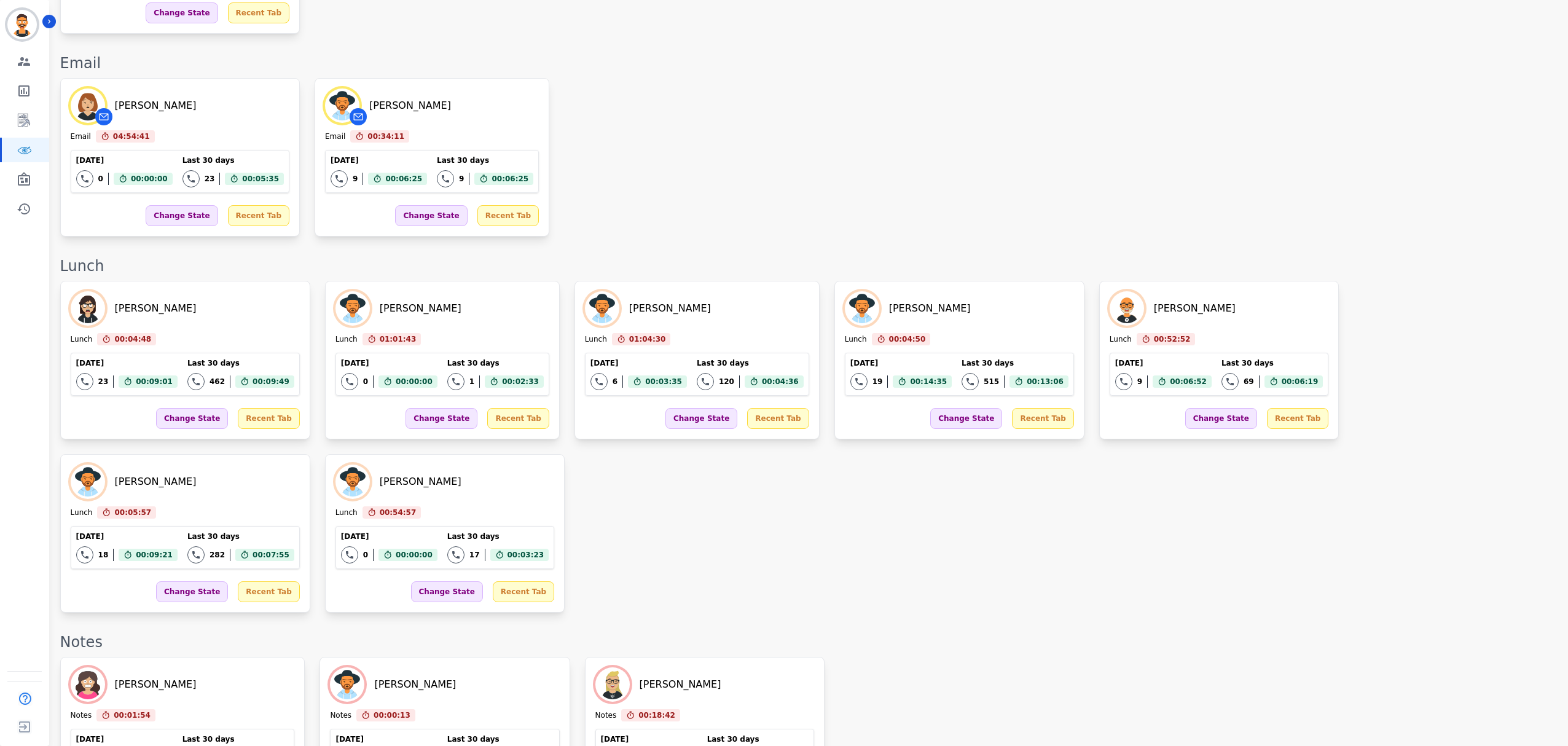
scroll to position [1669, 0]
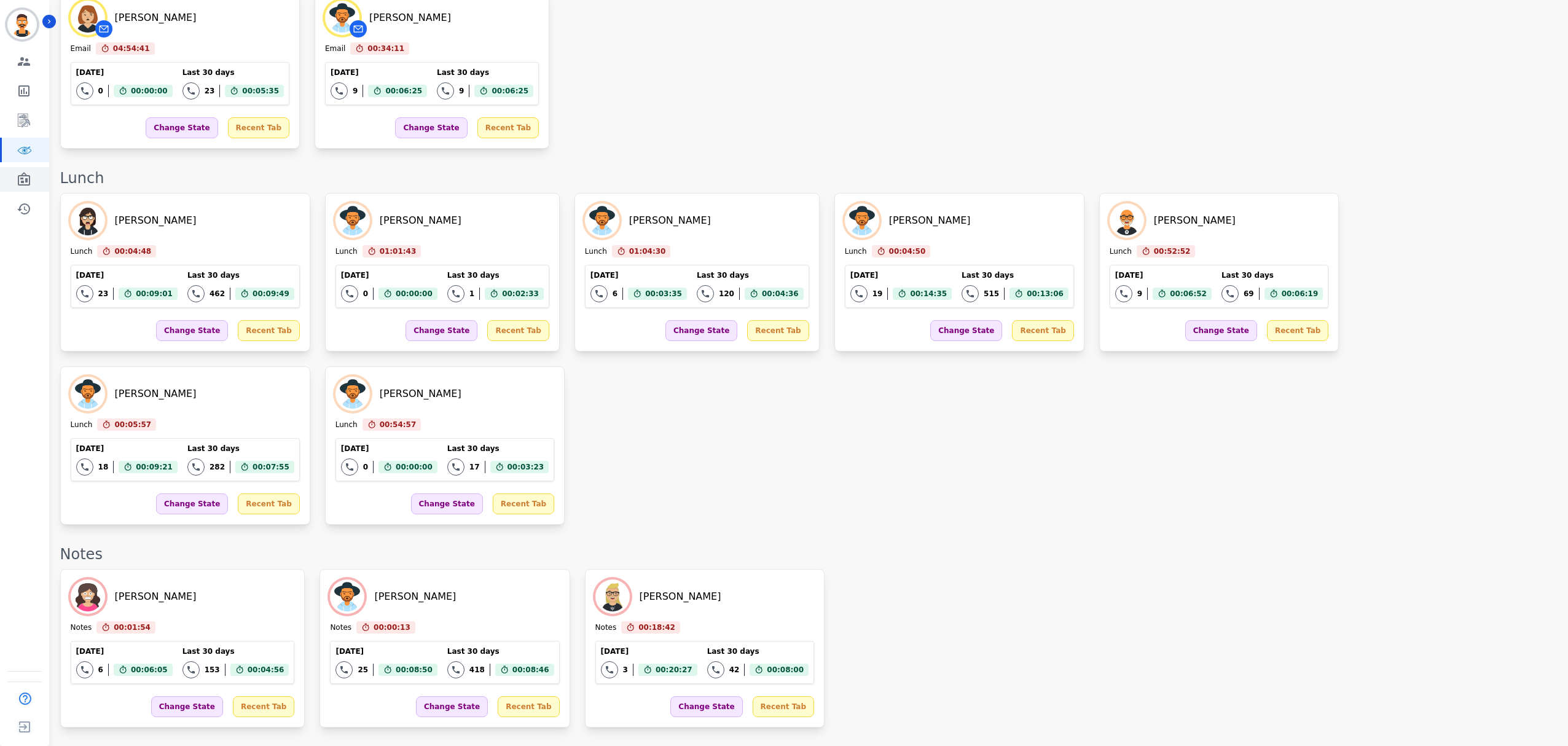
click at [33, 176] on link "Sidebar" at bounding box center [25, 179] width 47 height 25
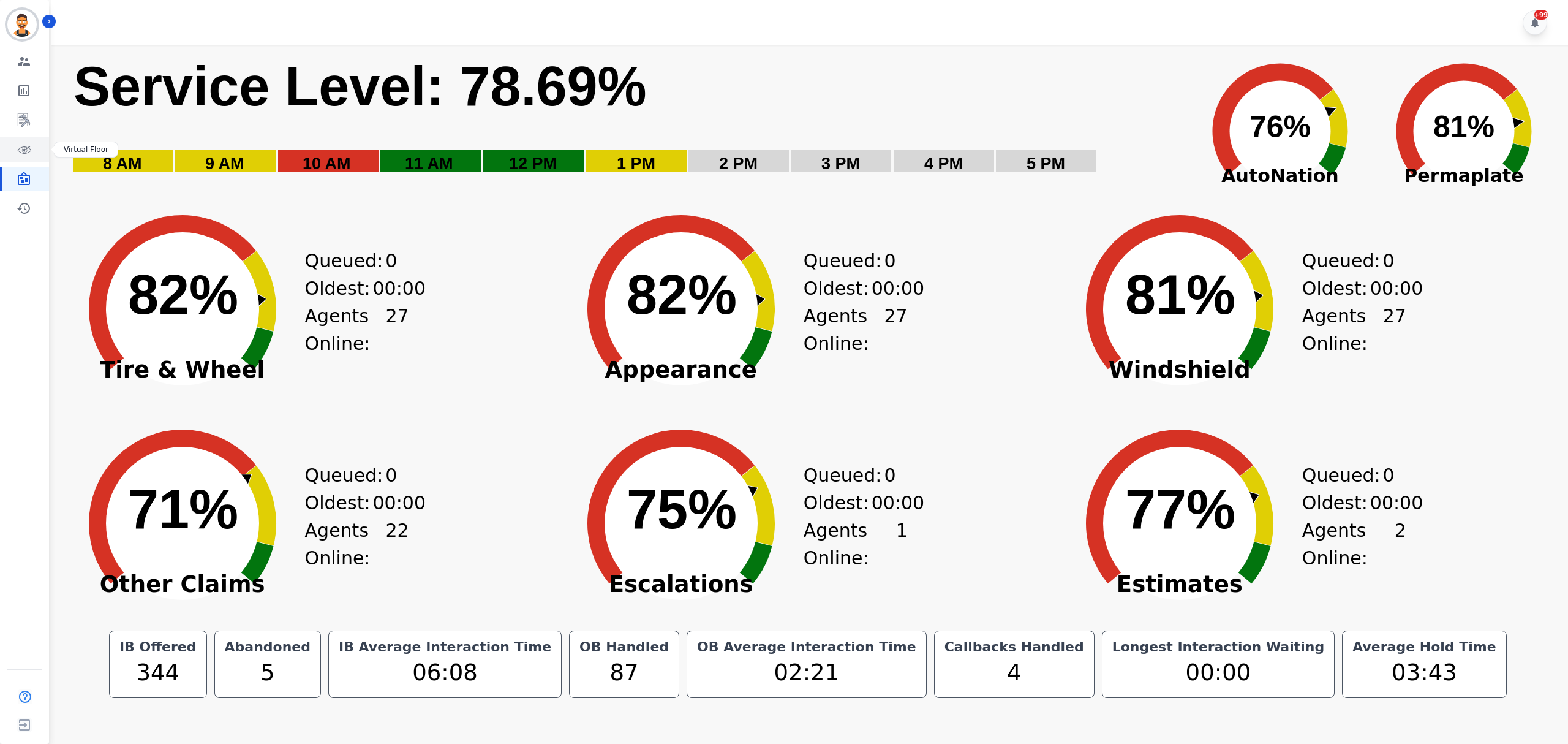
click at [35, 152] on link "Sidebar" at bounding box center [25, 149] width 47 height 25
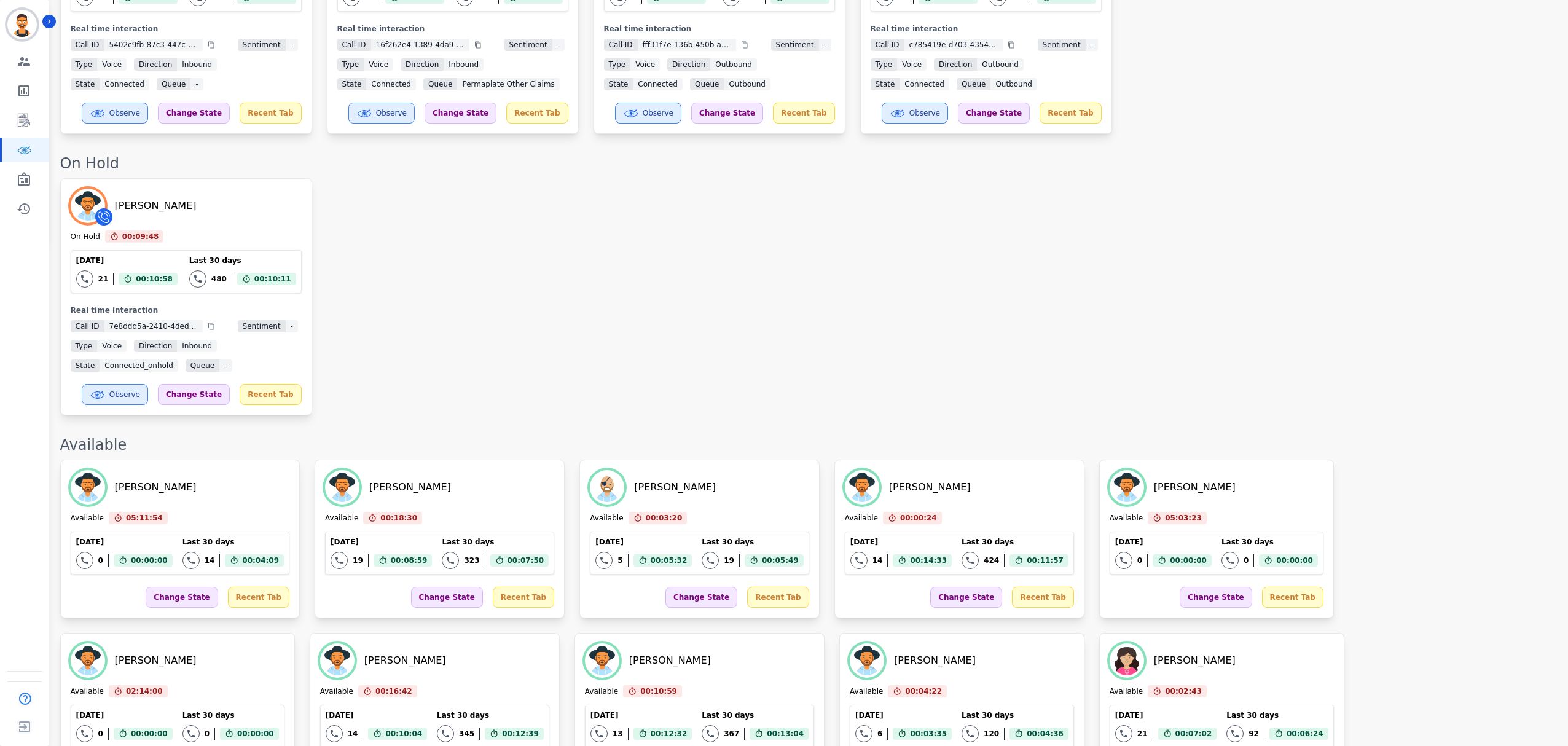
scroll to position [15, 0]
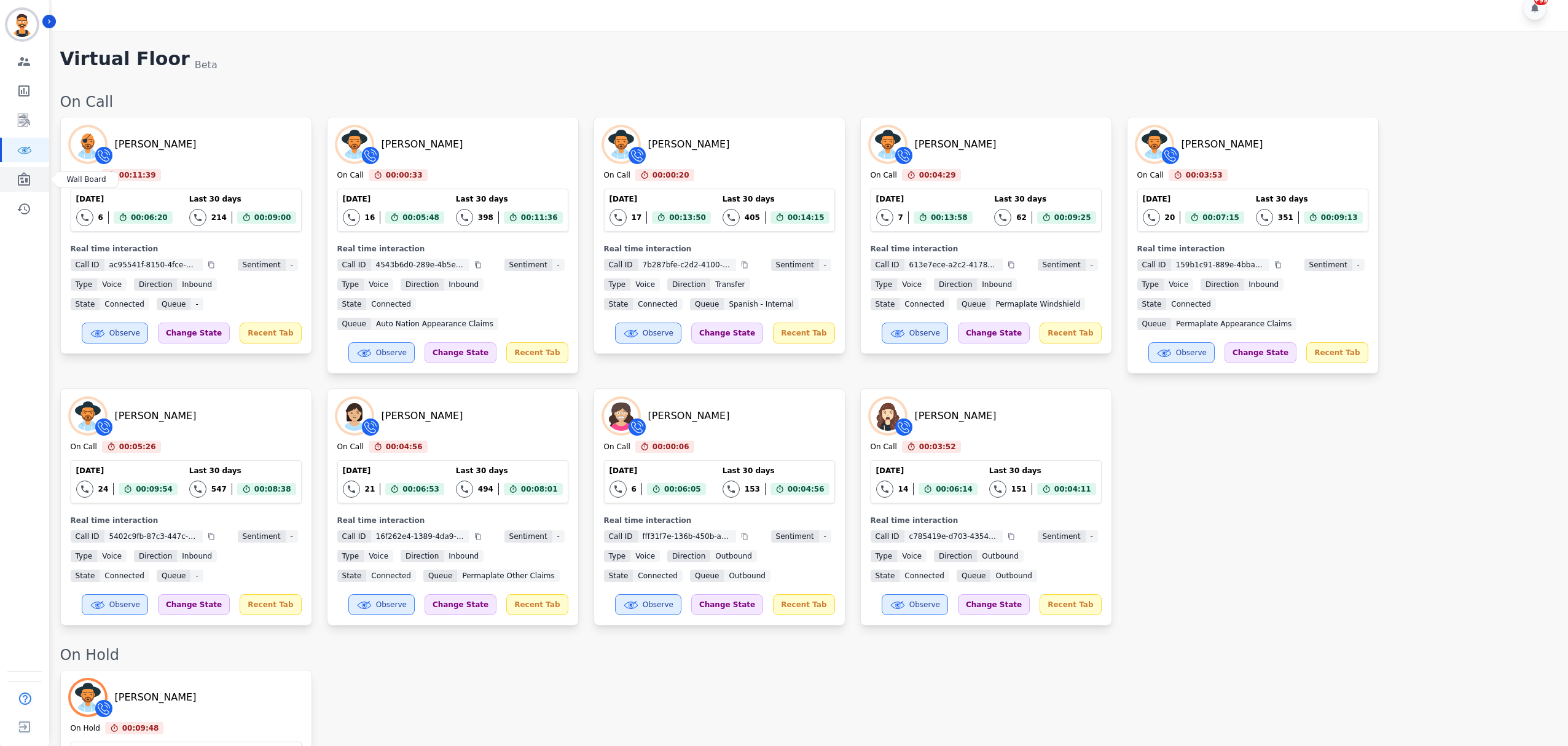
click at [33, 174] on link "Sidebar" at bounding box center [25, 179] width 47 height 25
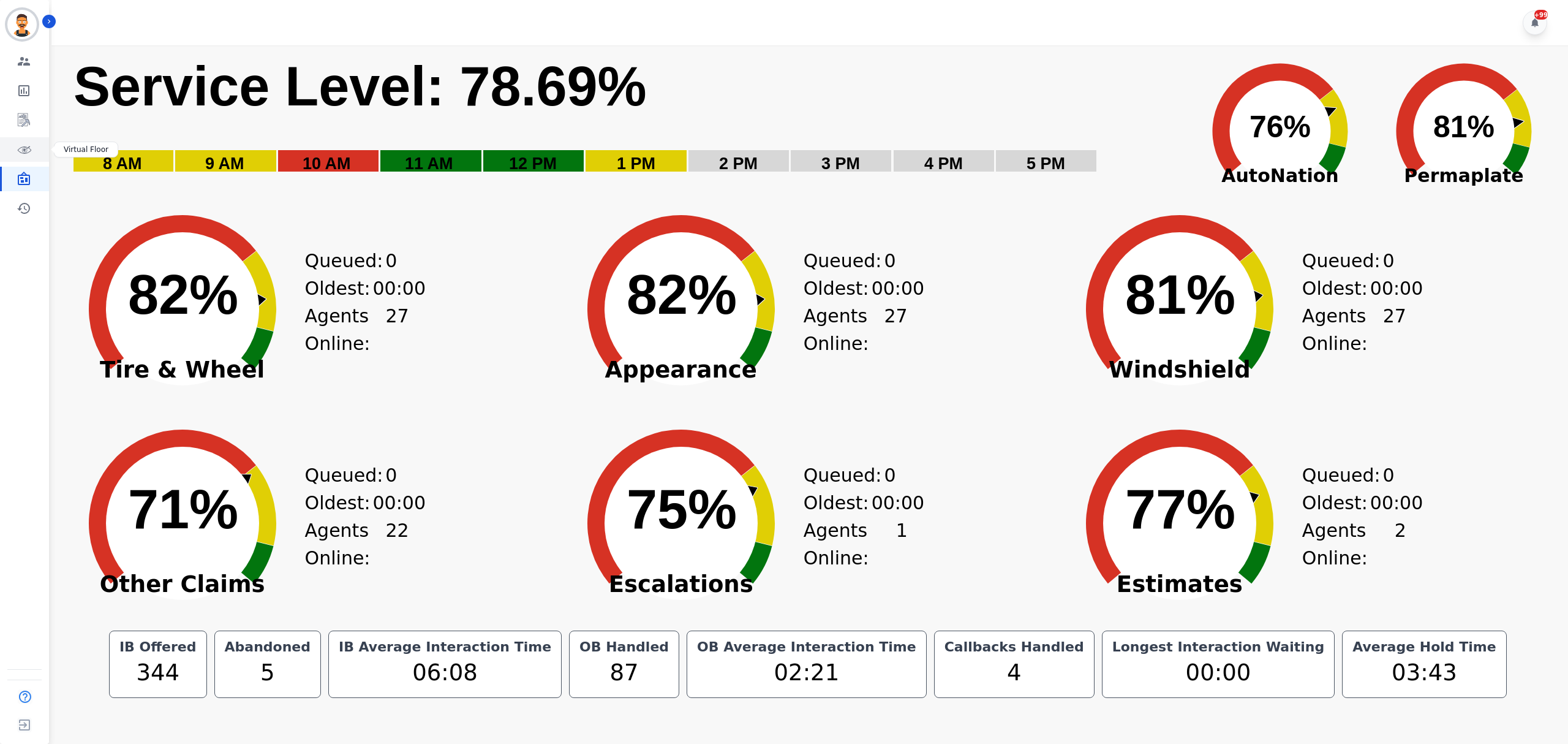
click at [22, 152] on icon "Sidebar" at bounding box center [26, 149] width 8 height 7
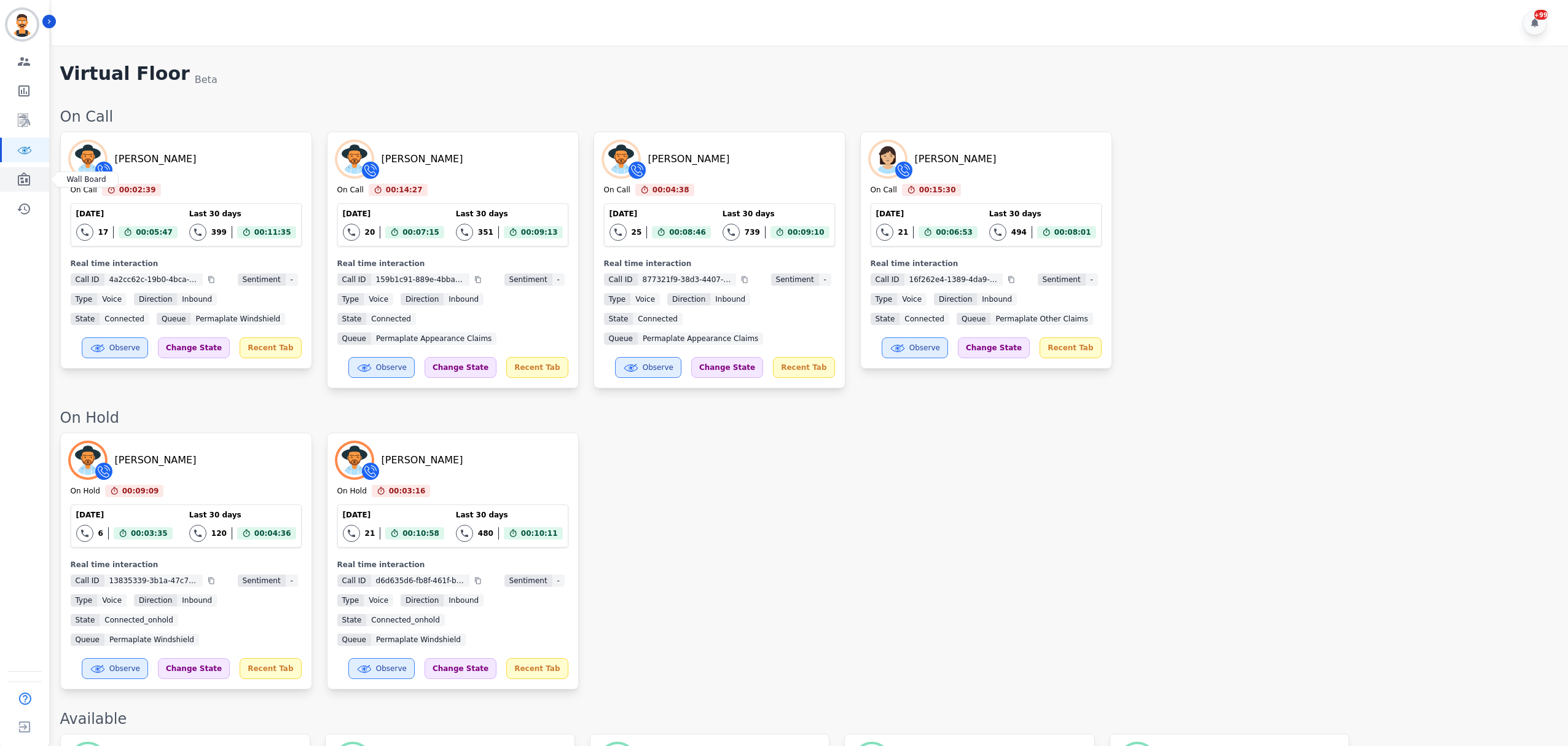
click at [30, 180] on icon "Sidebar" at bounding box center [24, 180] width 15 height 15
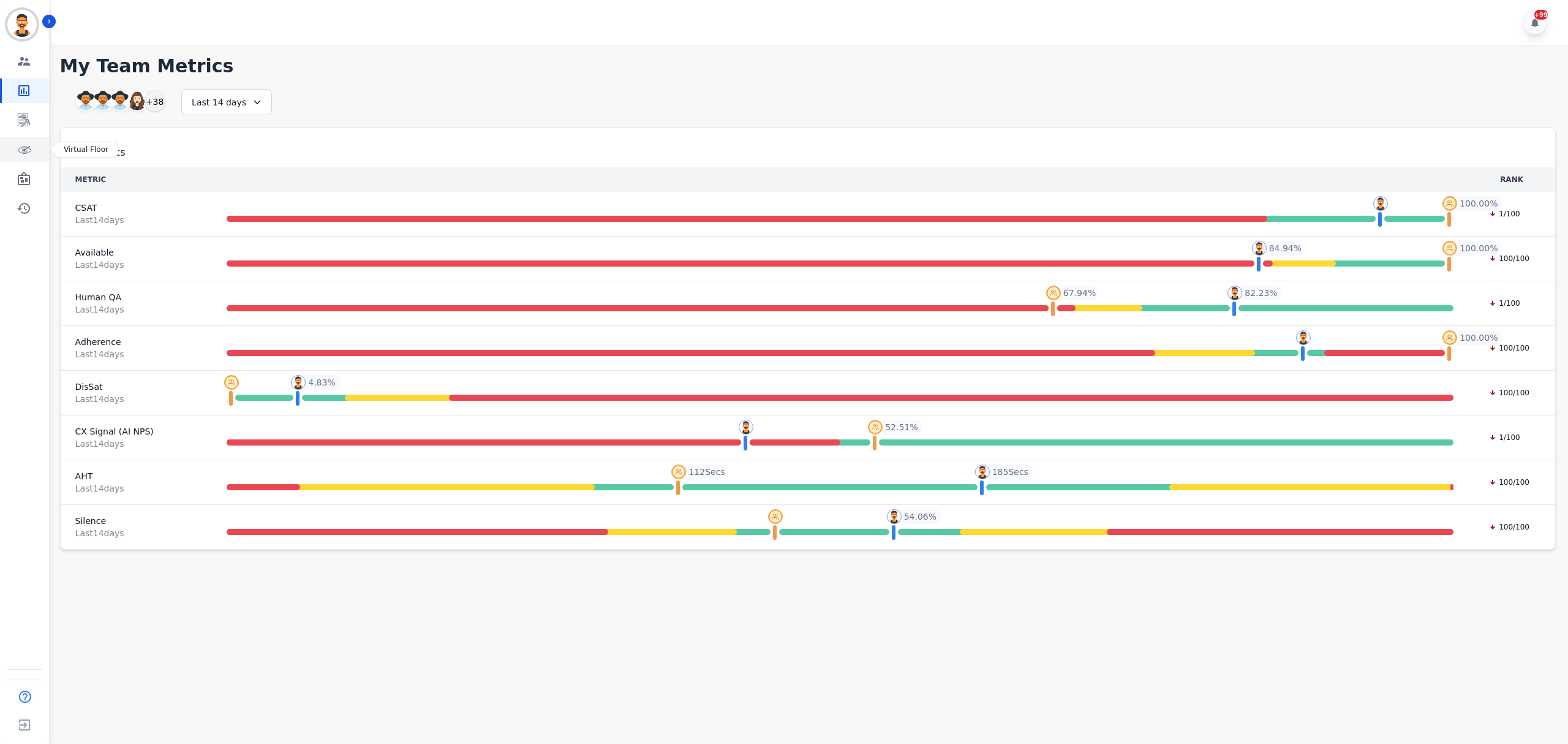
click at [28, 149] on icon "Sidebar" at bounding box center [24, 149] width 15 height 15
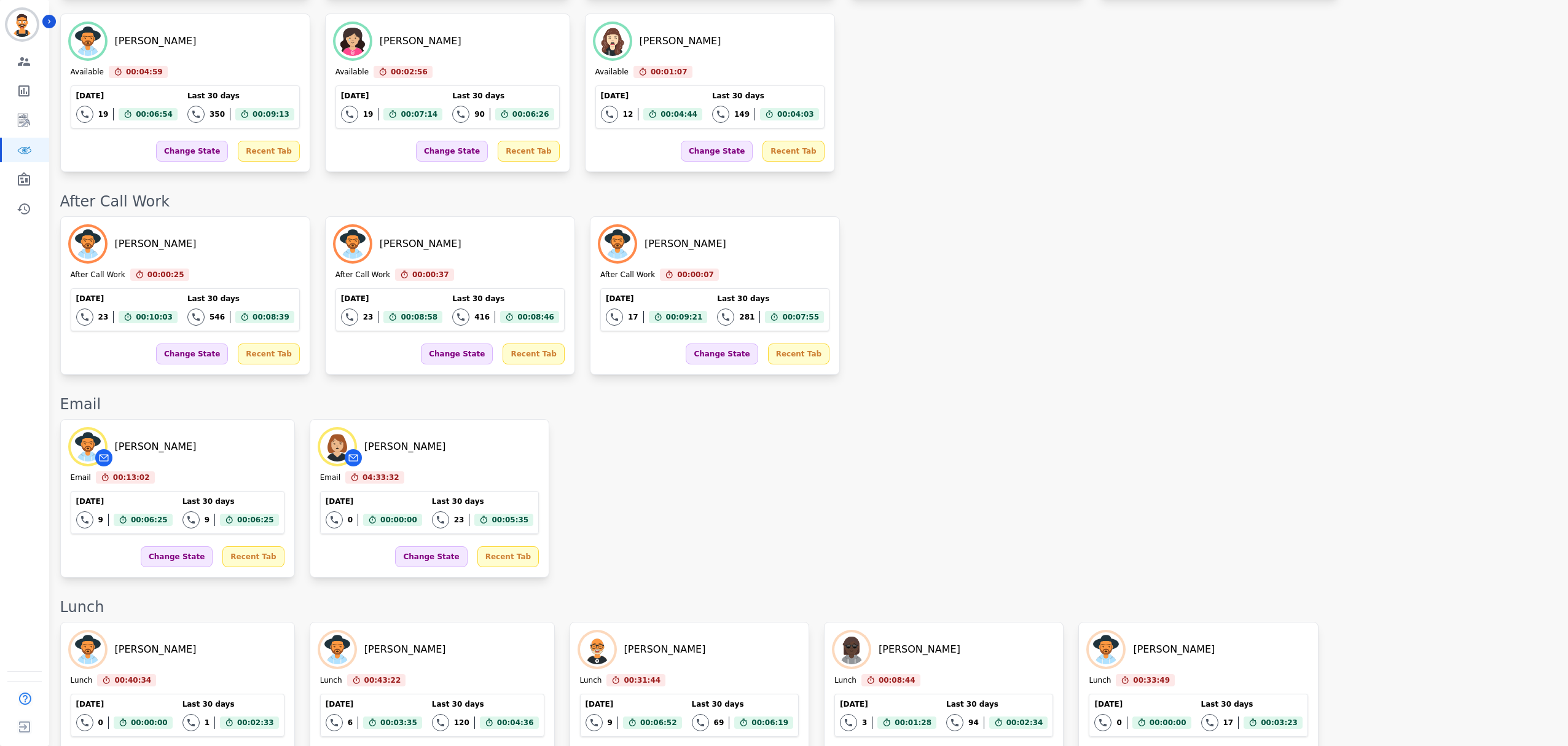
scroll to position [1563, 0]
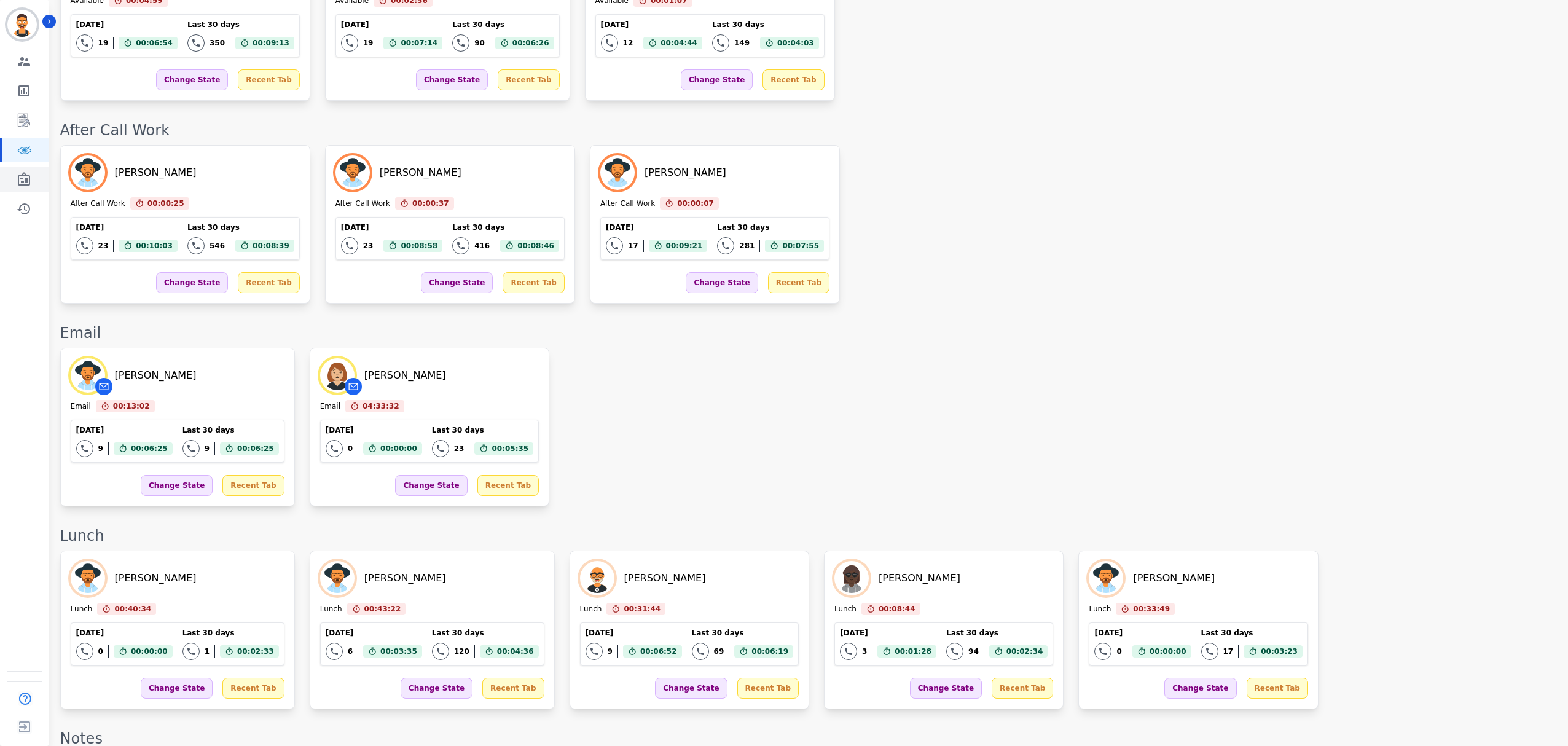
click at [16, 184] on link "Sidebar" at bounding box center [25, 179] width 47 height 25
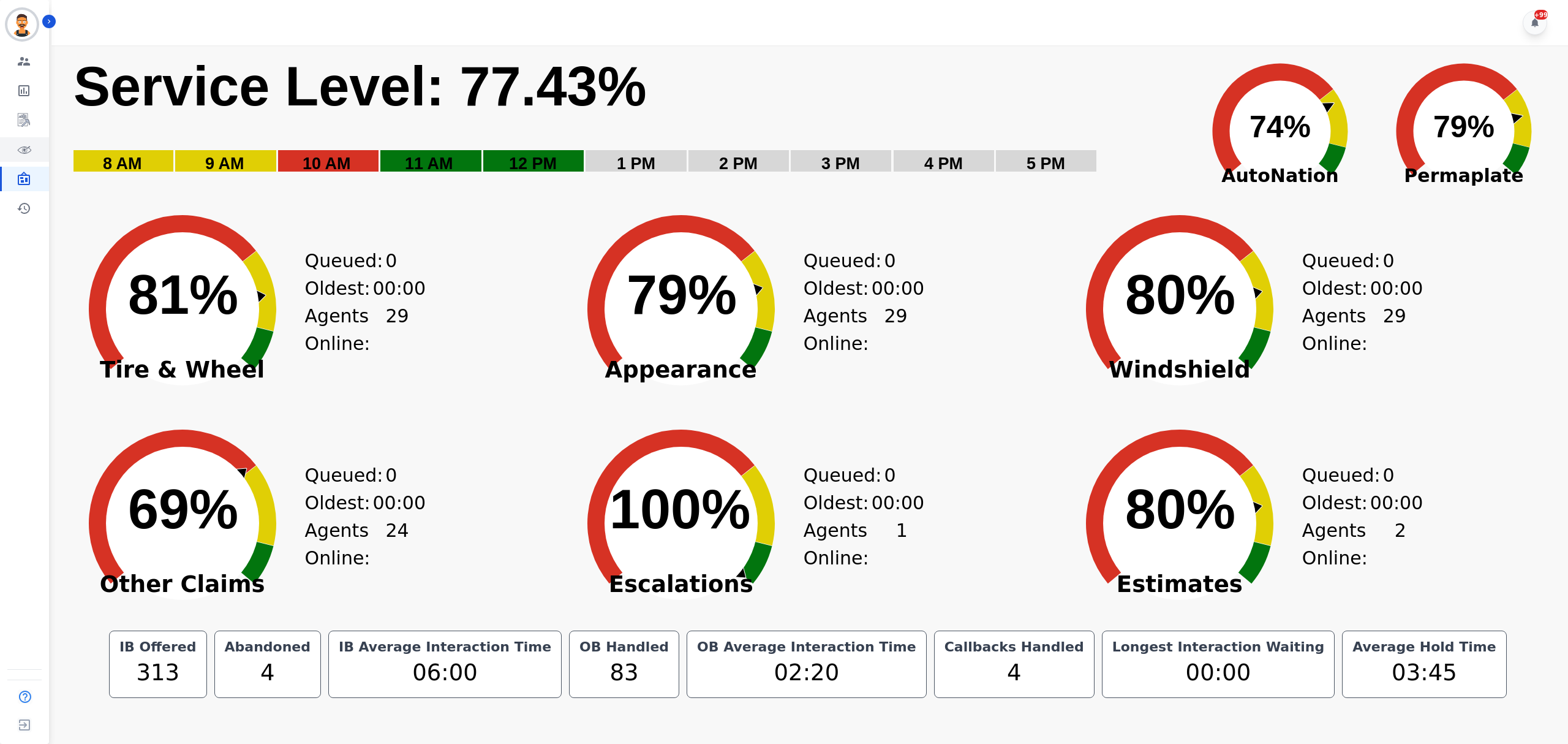
click at [30, 142] on icon "Sidebar" at bounding box center [24, 149] width 15 height 15
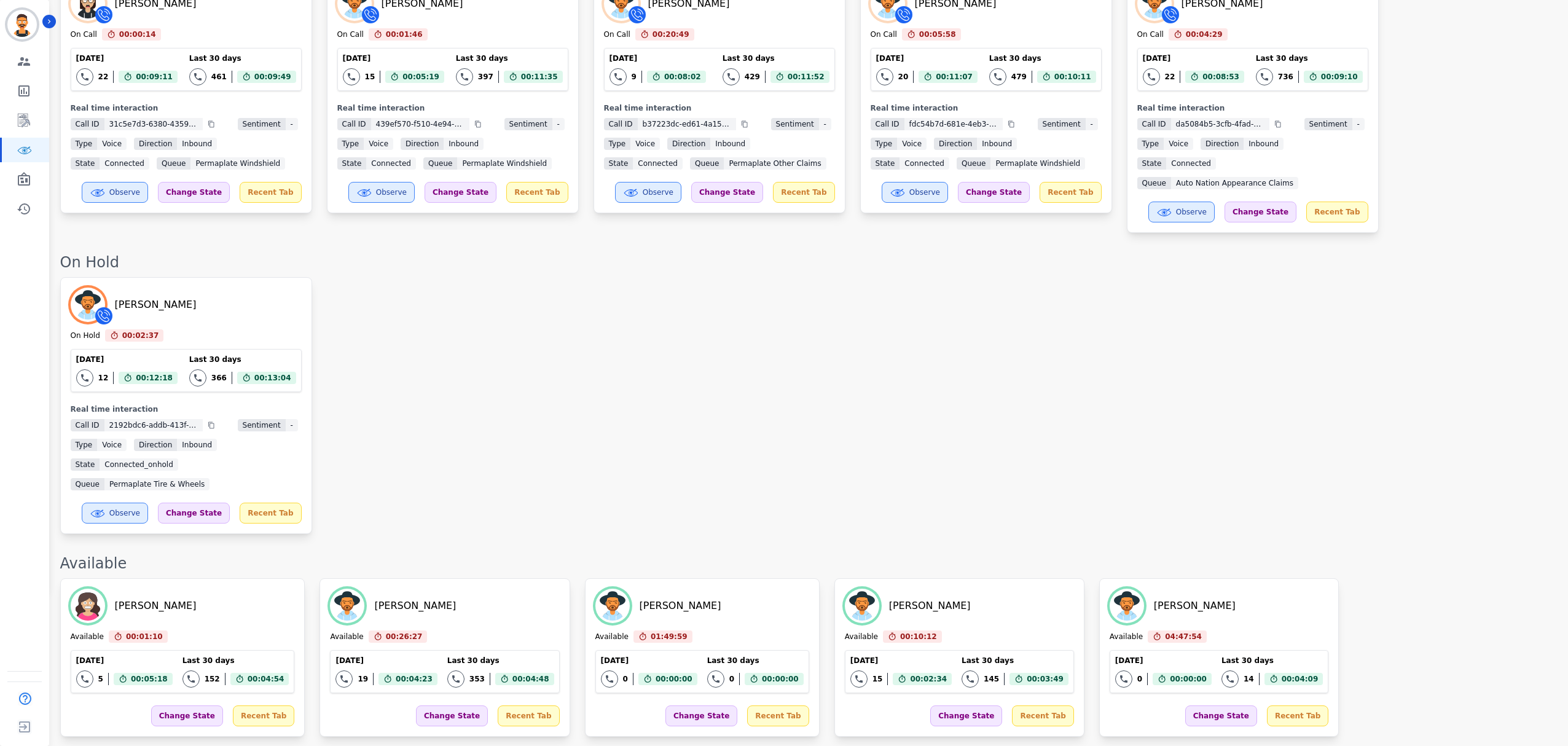
scroll to position [409, 0]
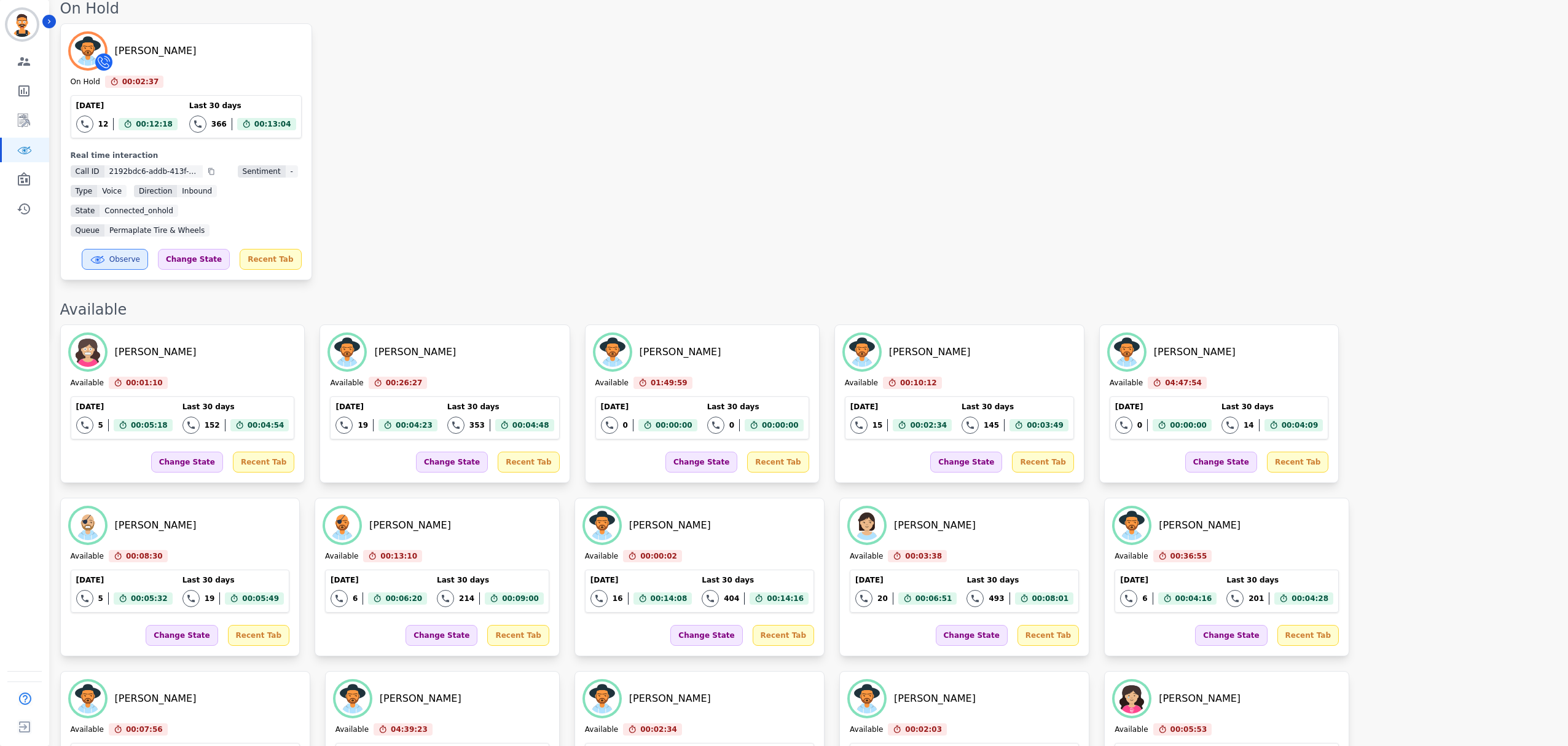
click at [850, 245] on div "Lushera Harris On Hold 00:02:37 Current State: On Hold Today 12 Total interacti…" at bounding box center [808, 151] width 1495 height 257
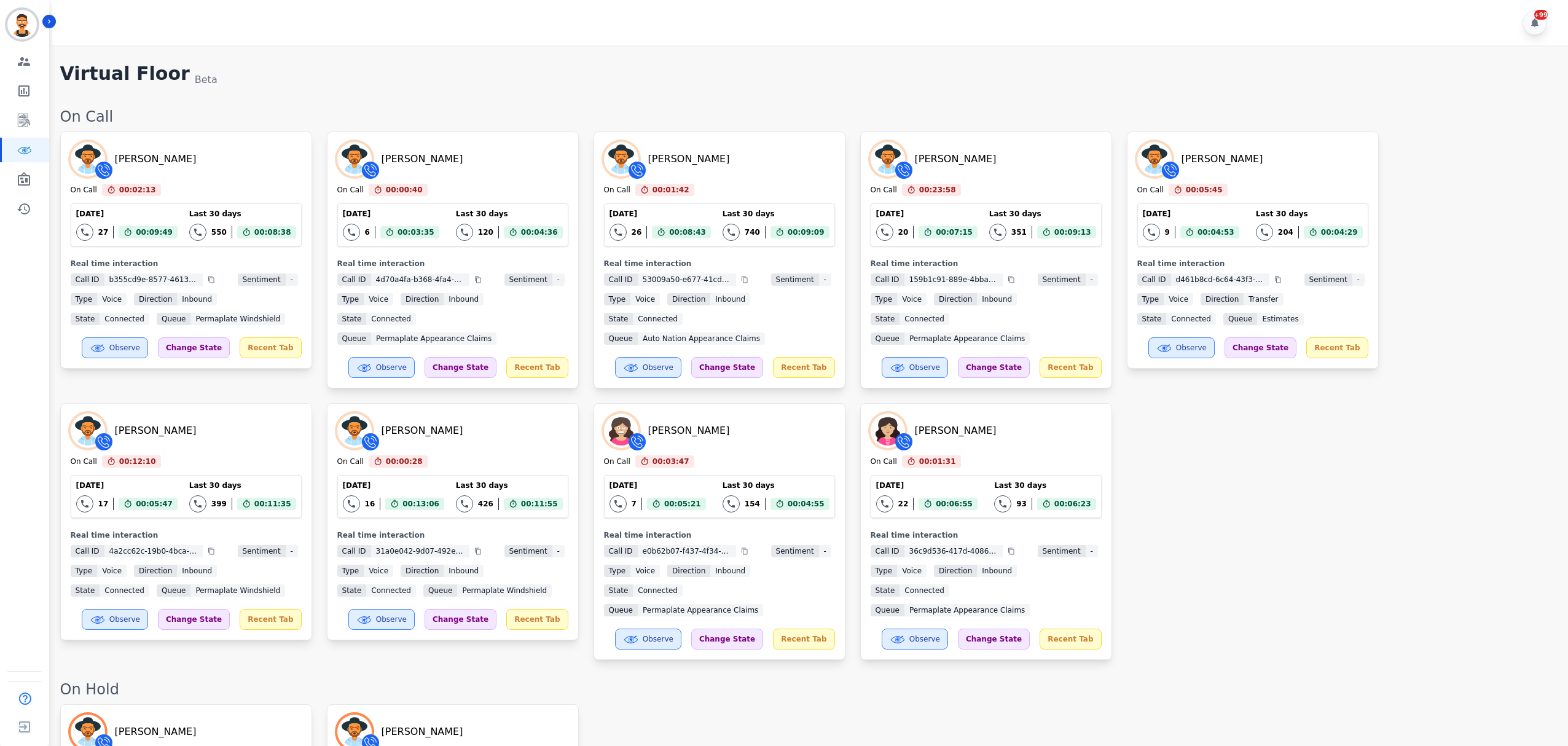
scroll to position [409, 0]
